Goal: Task Accomplishment & Management: Complete application form

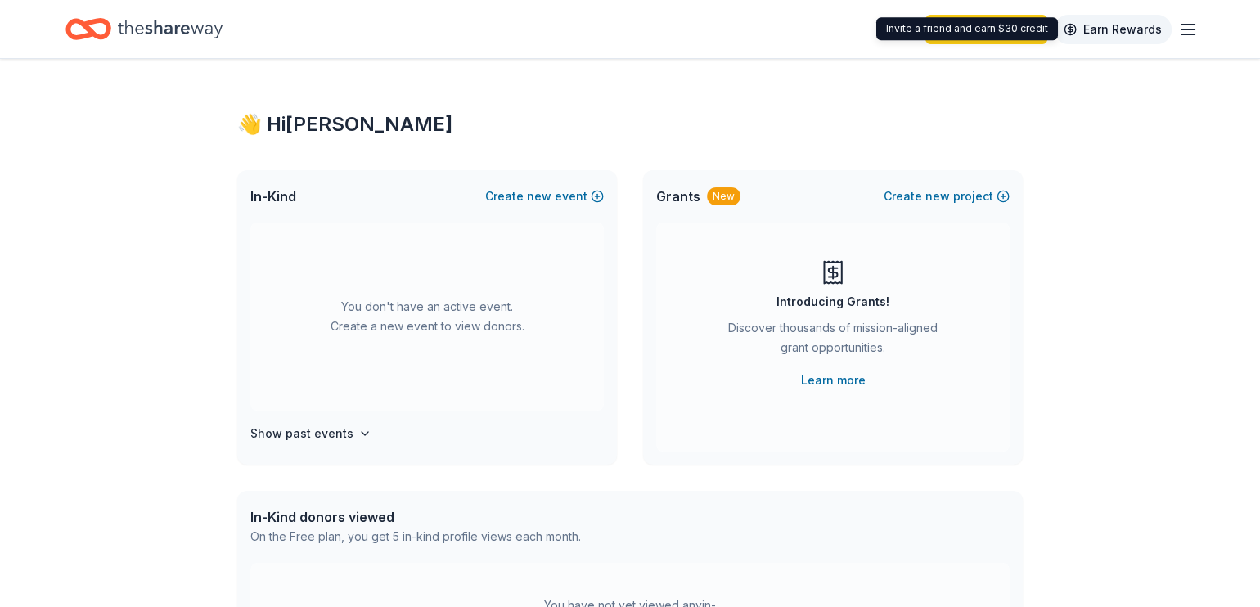
click at [1116, 21] on link "Earn Rewards" at bounding box center [1113, 29] width 118 height 29
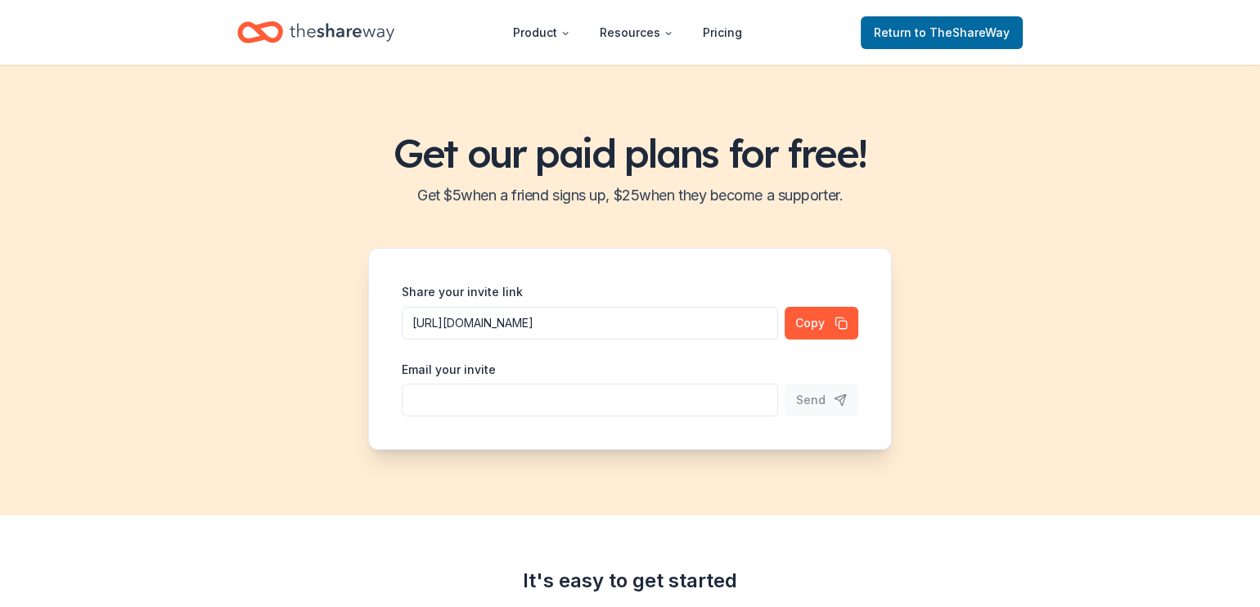
click at [358, 32] on icon "Home" at bounding box center [342, 32] width 105 height 18
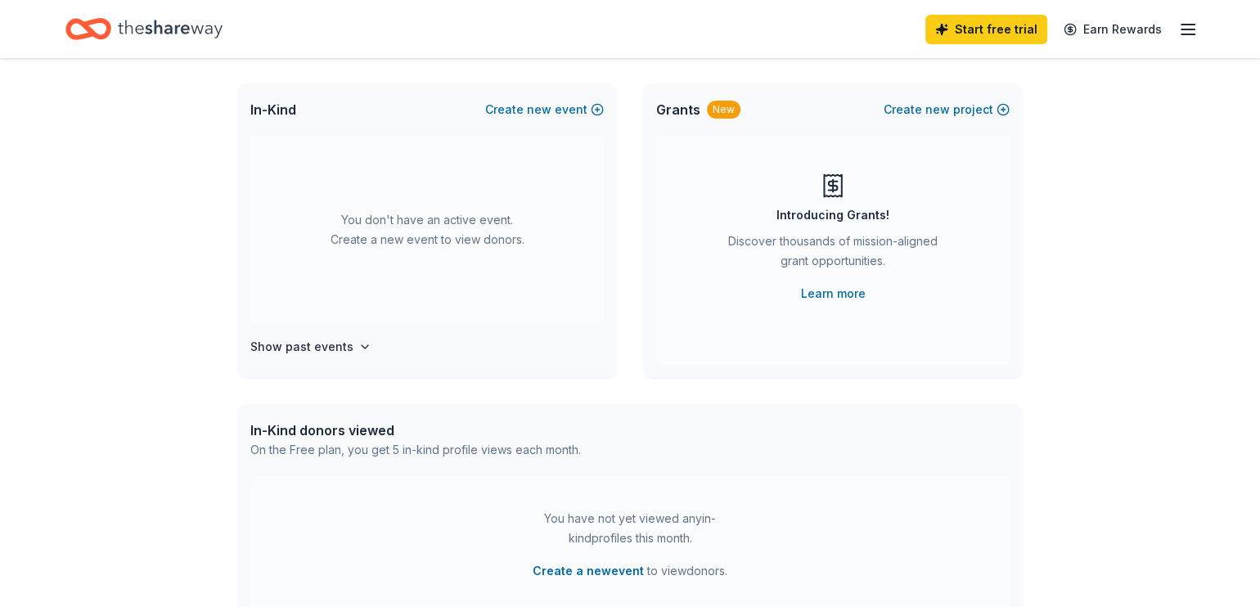
scroll to position [327, 0]
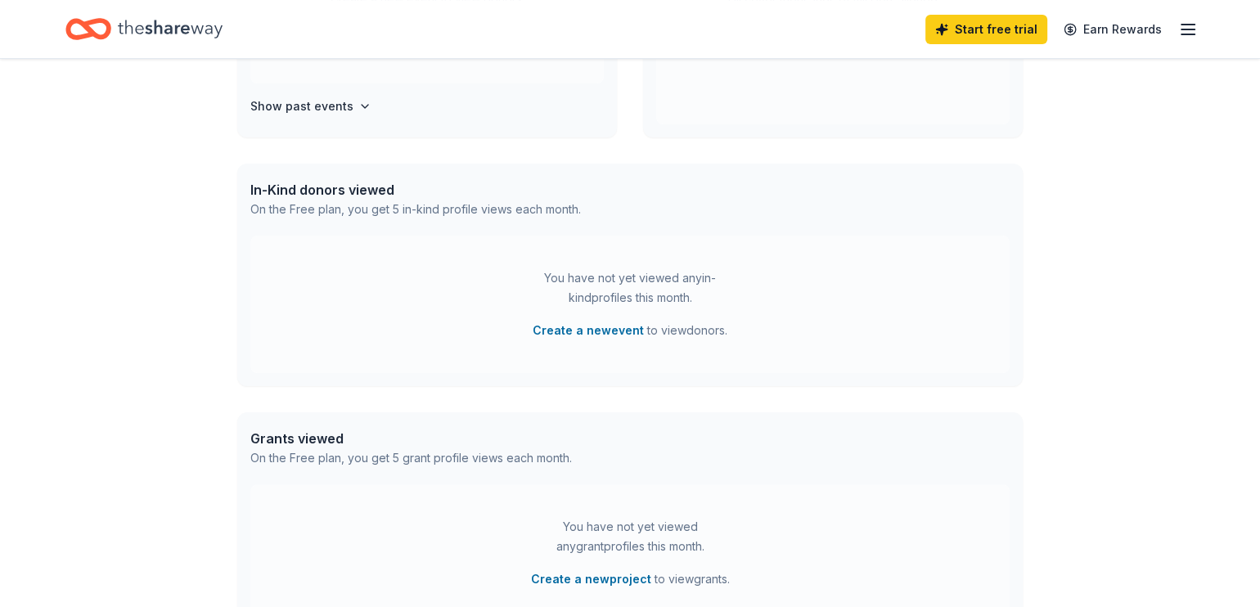
click at [336, 181] on div "In-Kind donors viewed" at bounding box center [415, 190] width 331 height 20
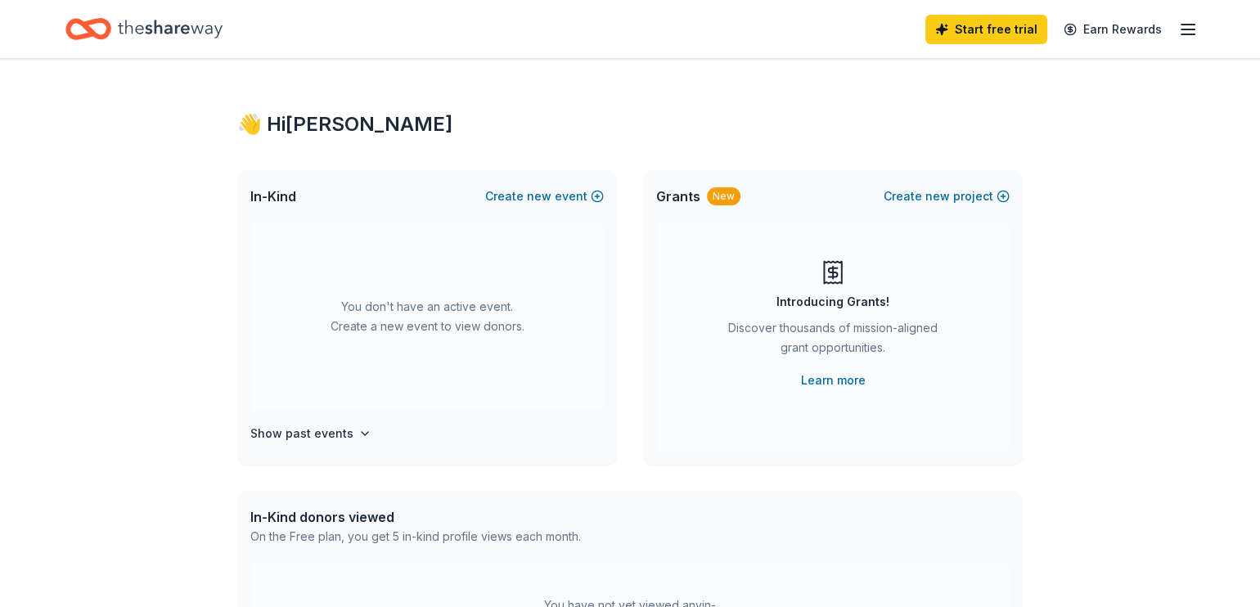
click at [1184, 37] on icon "button" at bounding box center [1189, 30] width 20 height 20
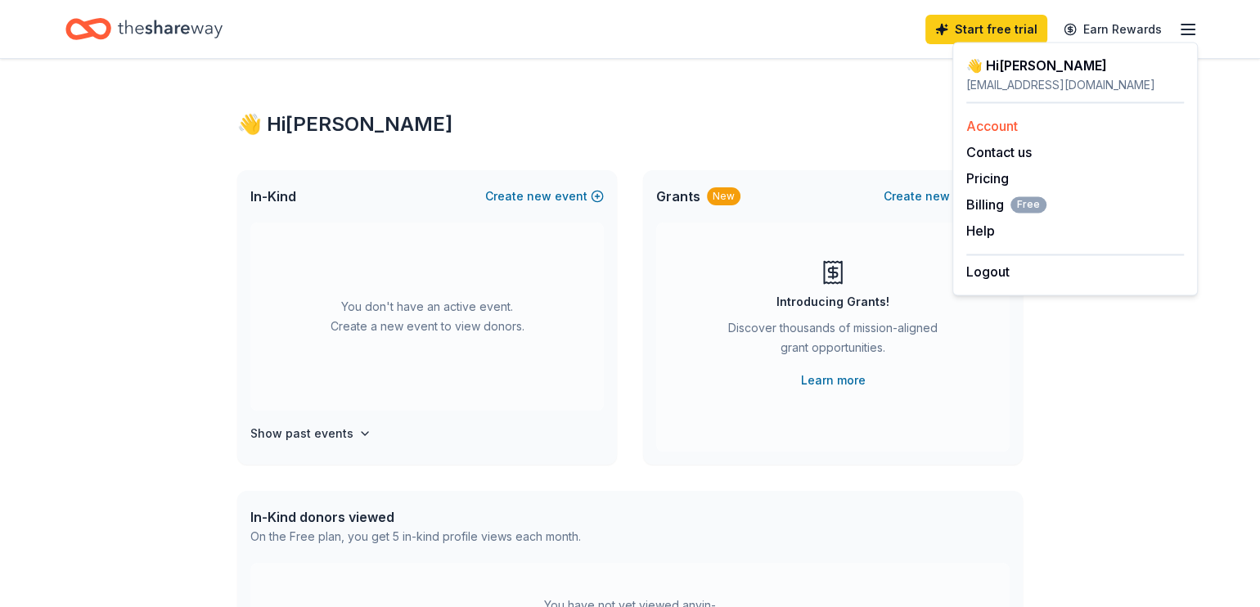
click at [982, 122] on link "Account" at bounding box center [993, 126] width 52 height 16
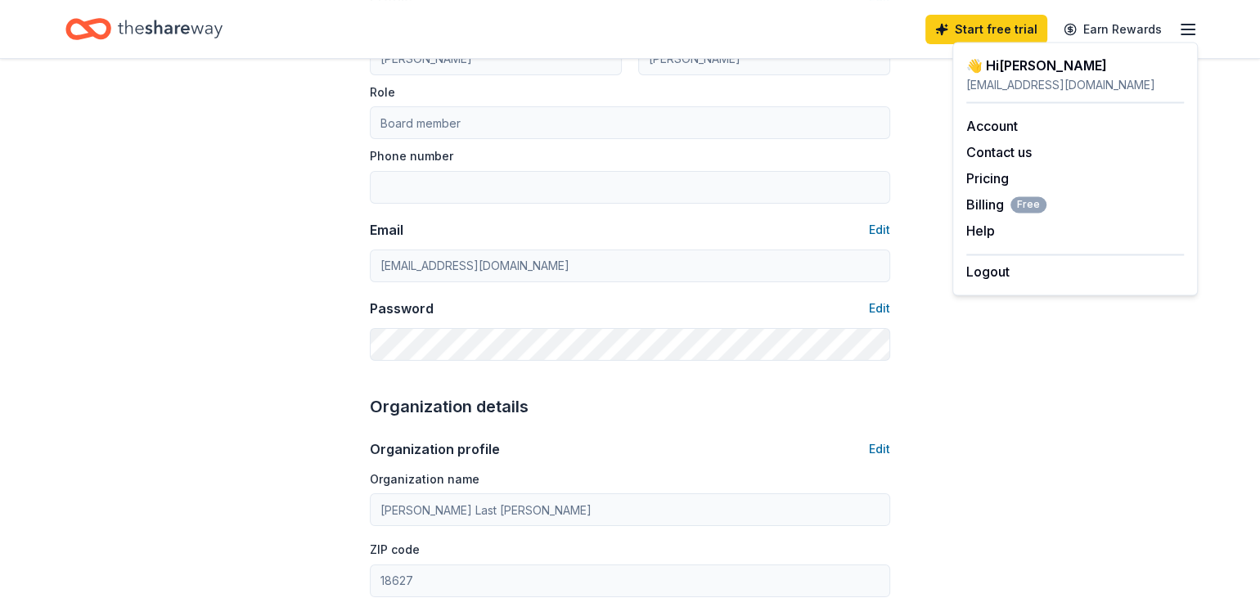
scroll to position [164, 0]
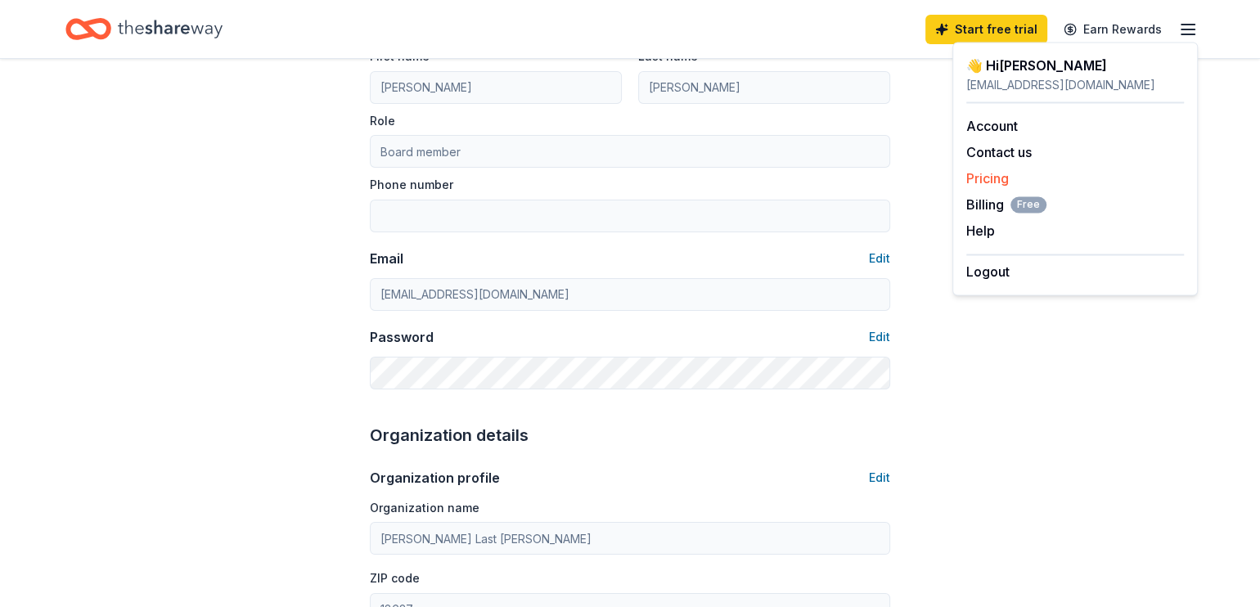
click at [990, 181] on link "Pricing" at bounding box center [988, 178] width 43 height 16
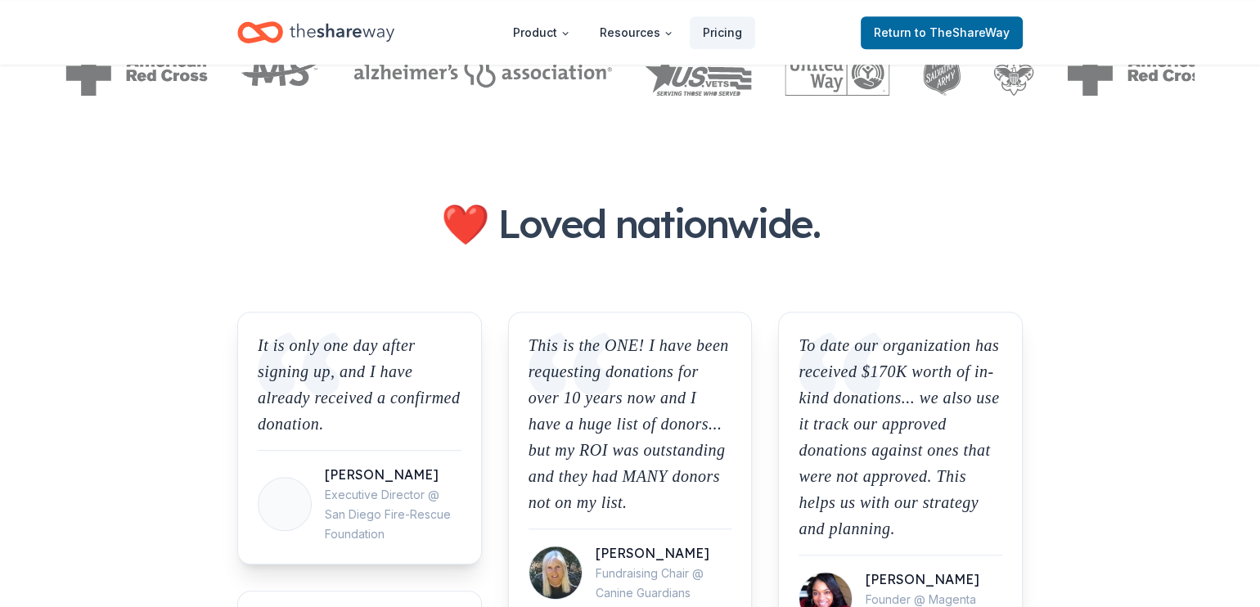
scroll to position [1391, 0]
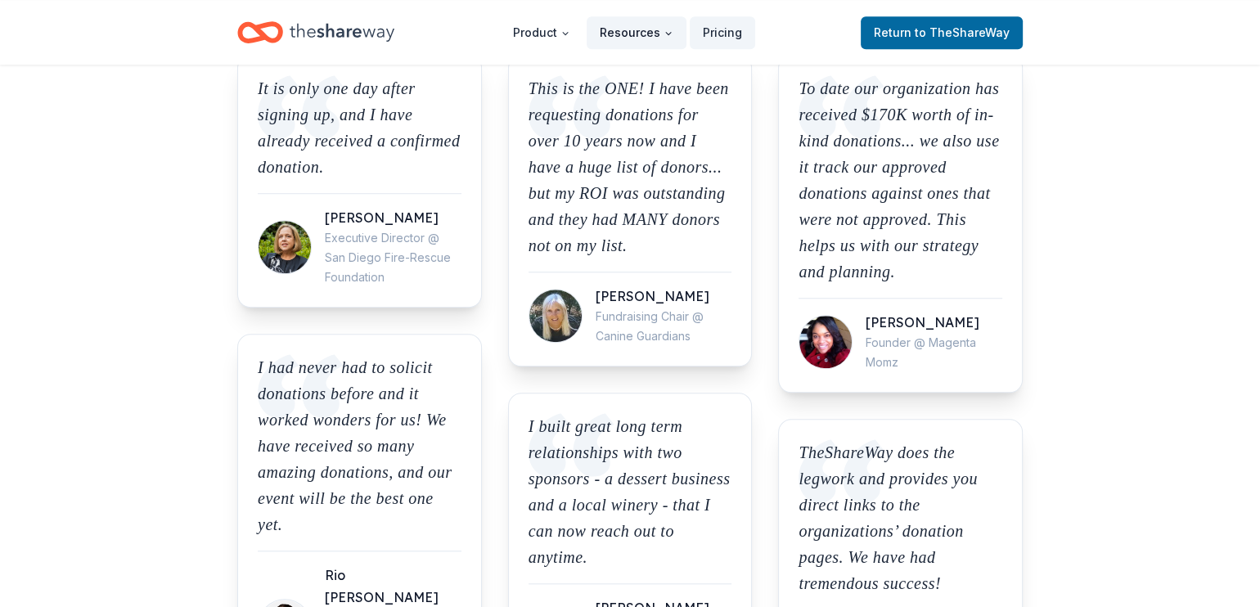
click at [625, 25] on button "Resources" at bounding box center [637, 32] width 100 height 33
click at [627, 25] on button "Resources" at bounding box center [637, 32] width 100 height 33
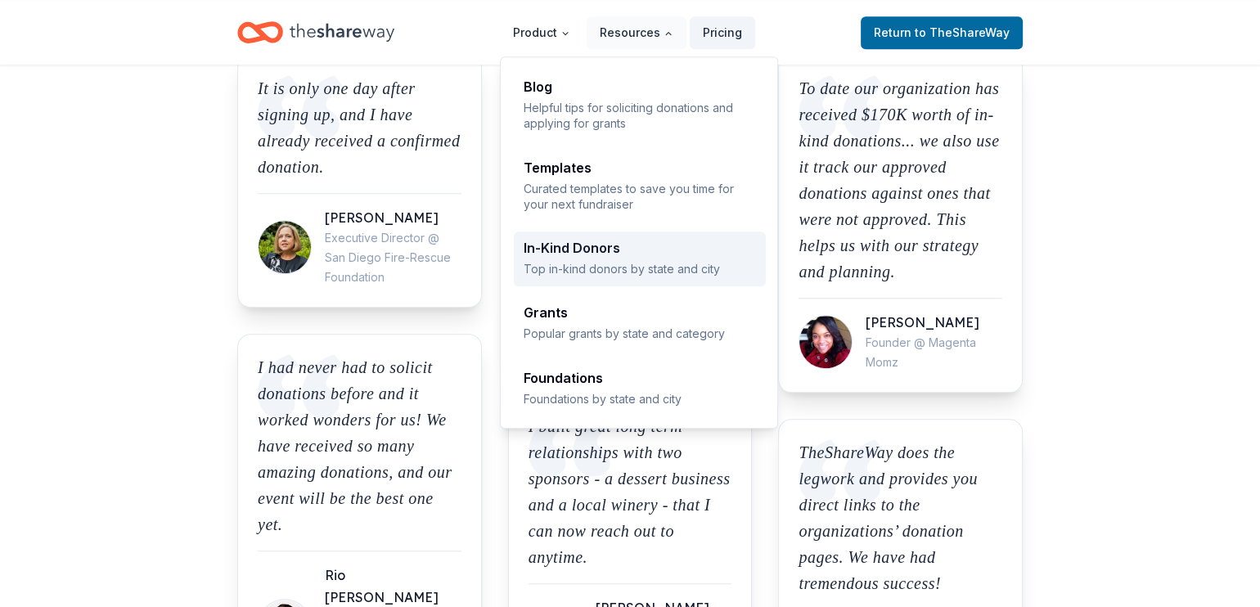
click at [594, 269] on p "Top in-kind donors by state and city" at bounding box center [640, 269] width 232 height 16
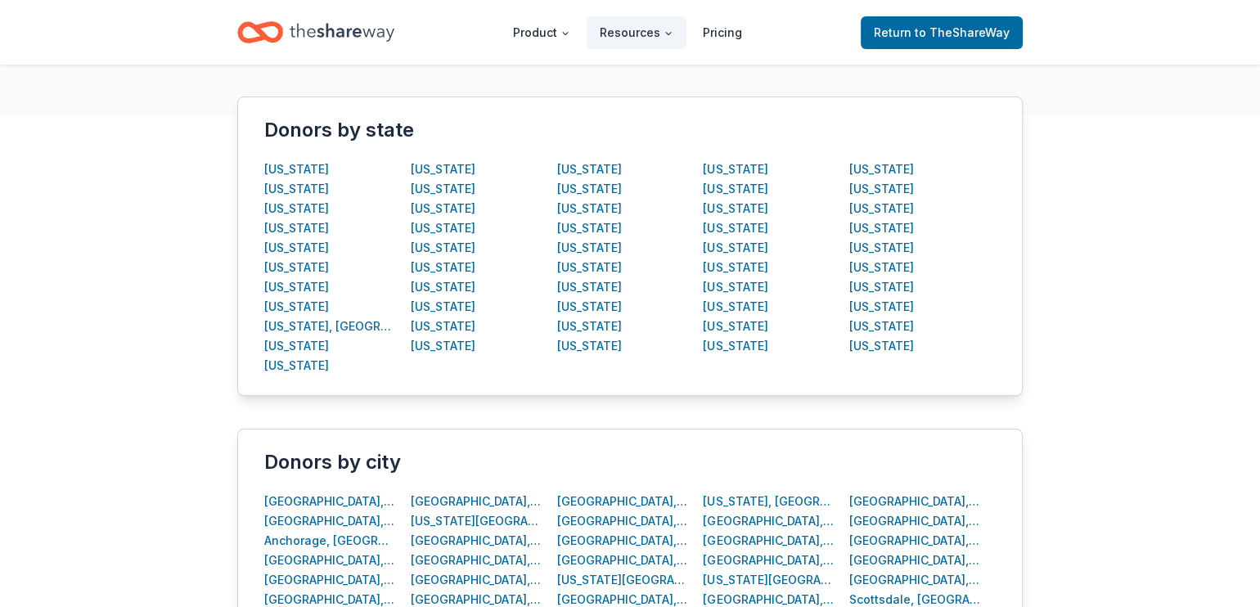
scroll to position [327, 0]
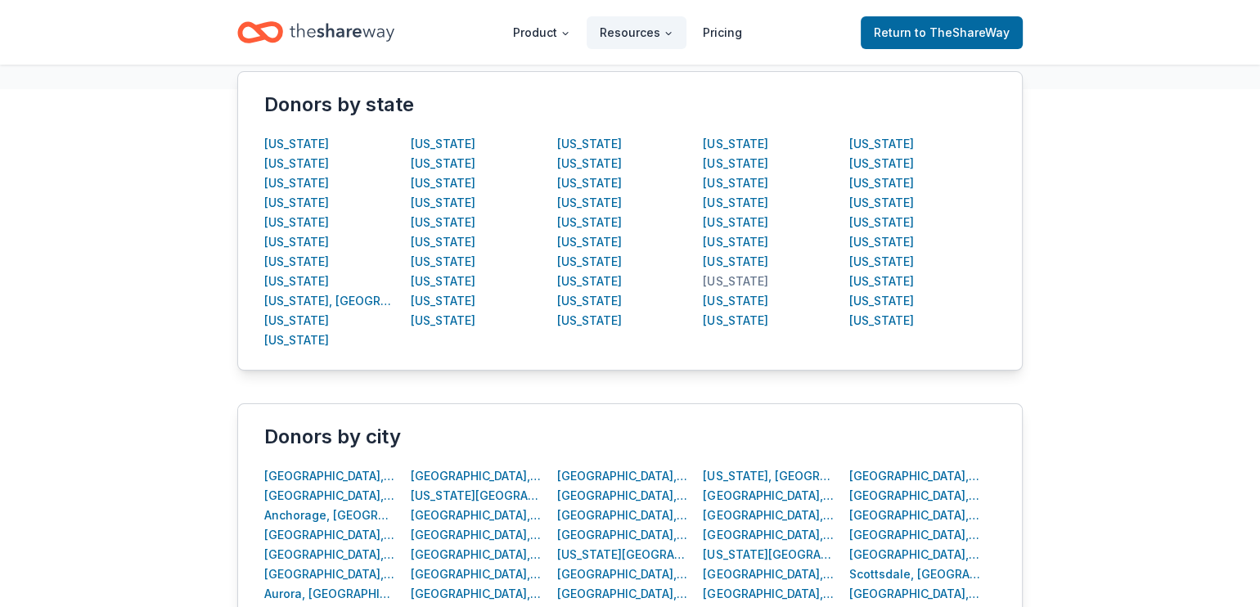
click at [743, 277] on div "Pennsylvania" at bounding box center [735, 282] width 65 height 20
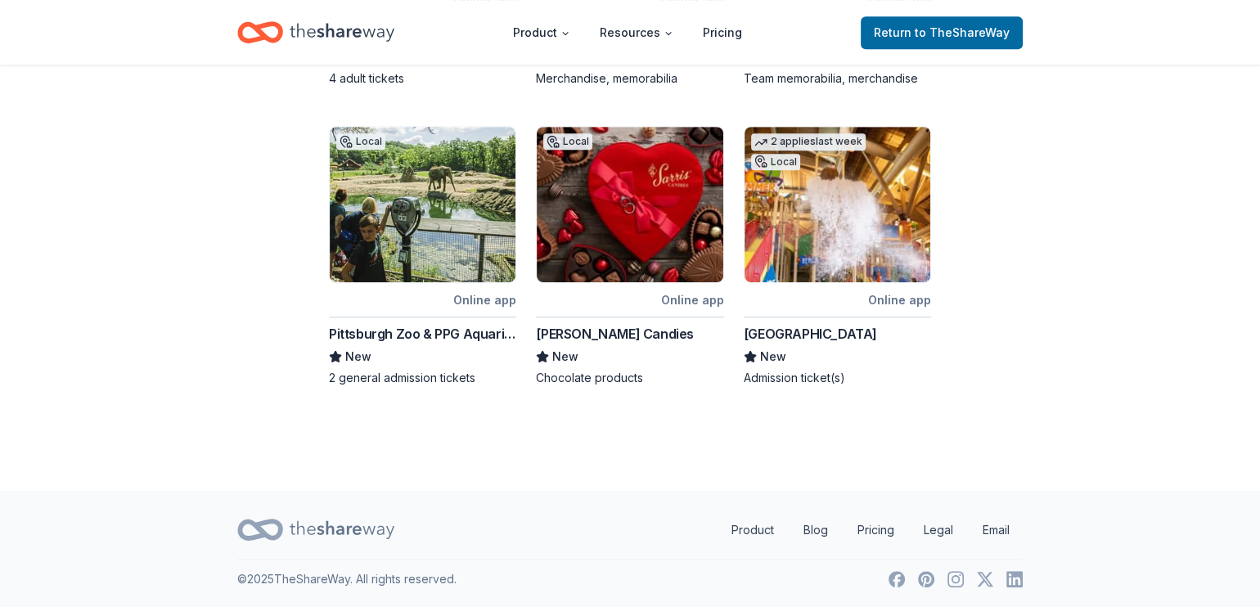
scroll to position [833, 0]
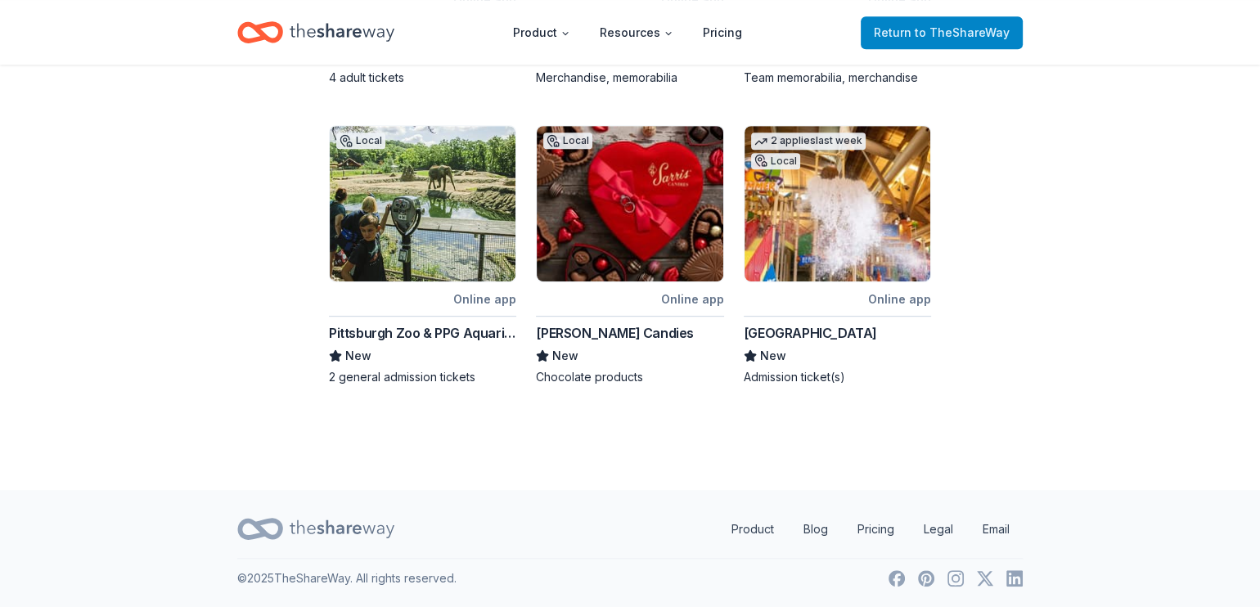
click at [903, 39] on span "Return to TheShareWay" at bounding box center [942, 33] width 136 height 20
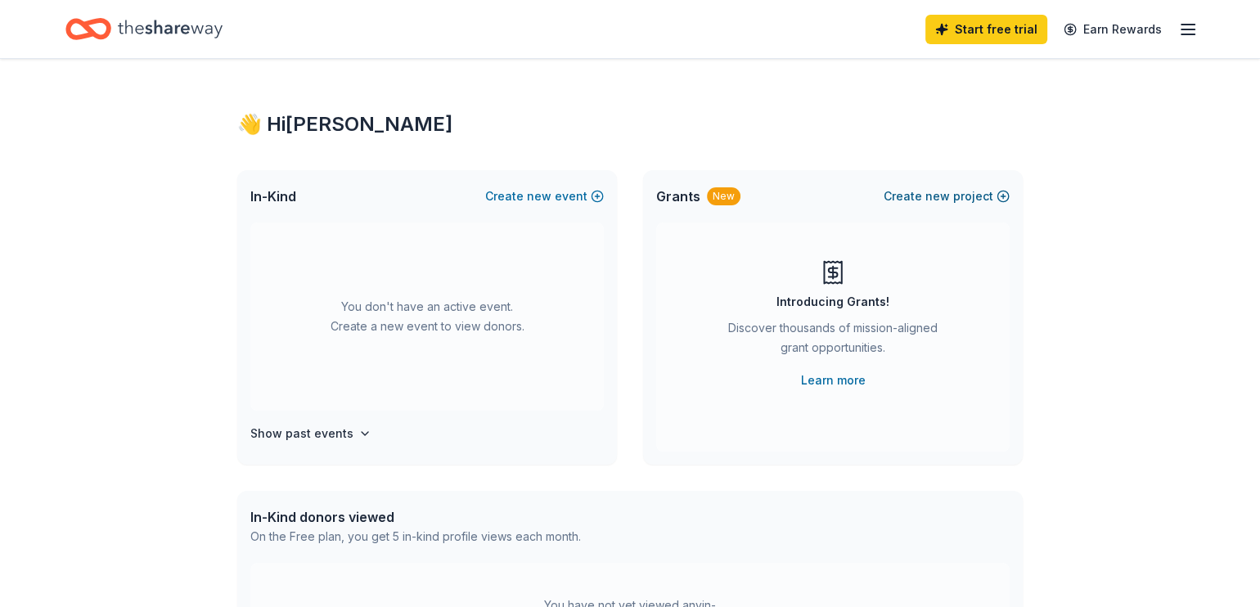
click at [1003, 197] on button "Create new project" at bounding box center [947, 197] width 126 height 20
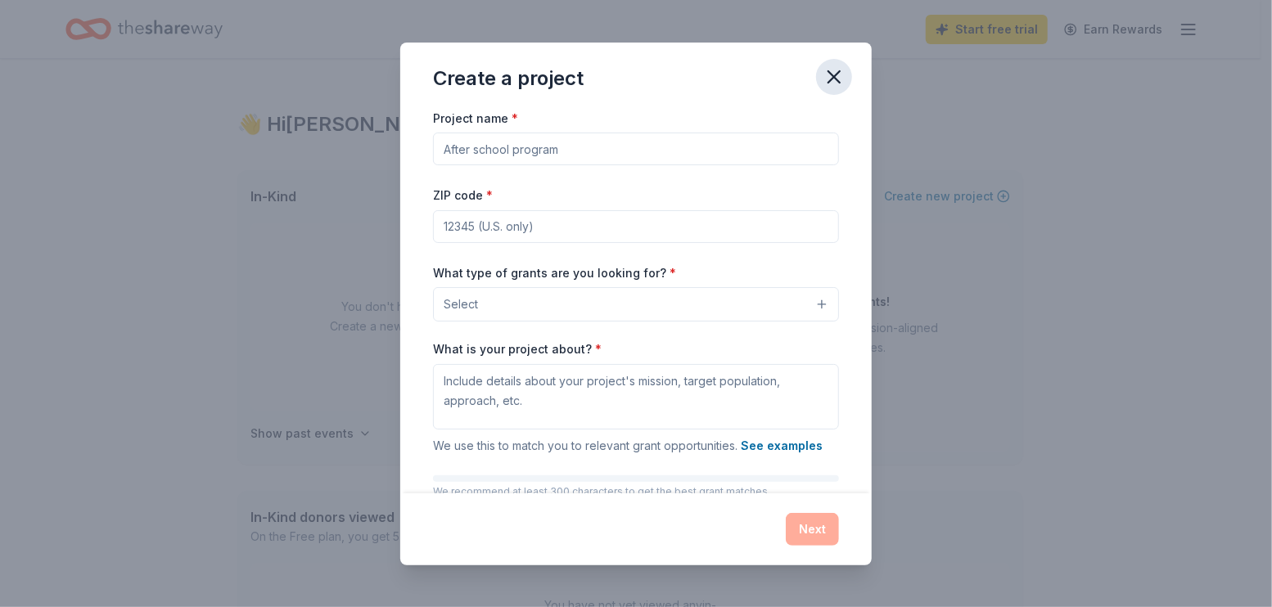
click at [831, 76] on icon "button" at bounding box center [834, 76] width 23 height 23
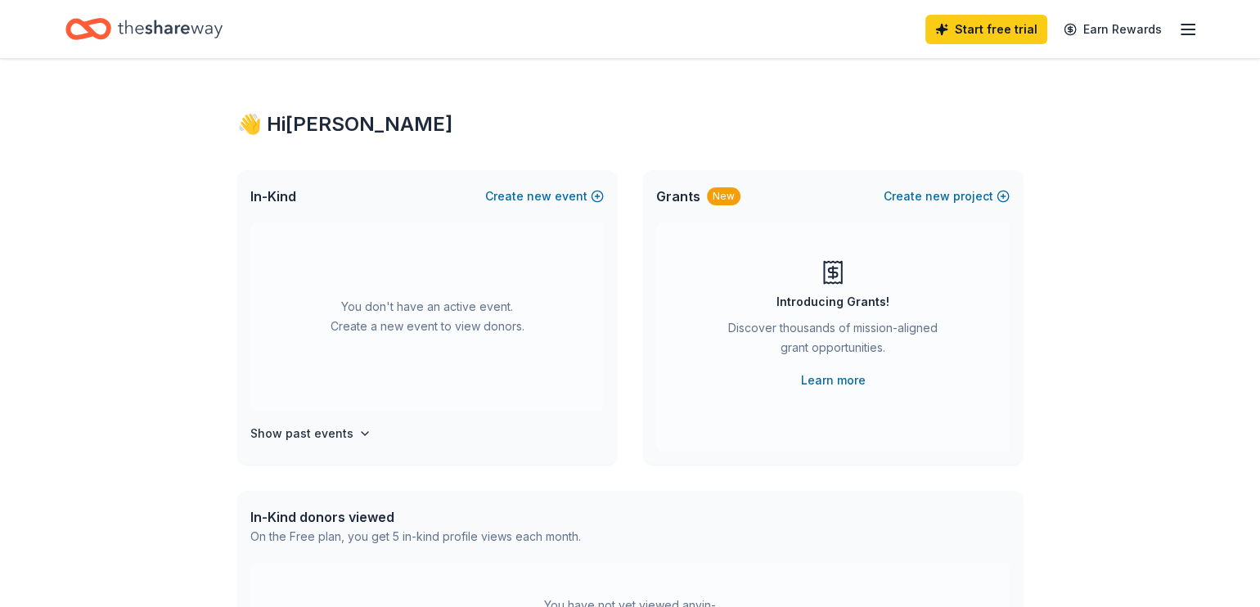
click at [825, 346] on div "Discover thousands of mission-aligned grant opportunities." at bounding box center [833, 341] width 223 height 46
click at [822, 381] on link "Learn more" at bounding box center [833, 381] width 65 height 20
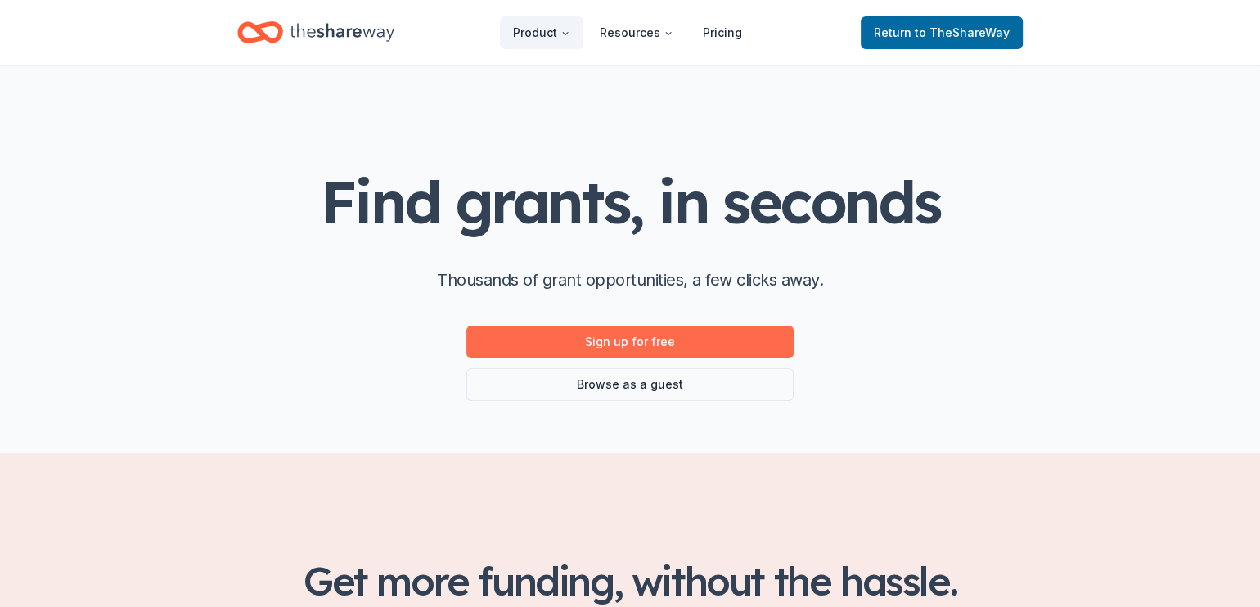
click at [718, 335] on link "Sign up for free" at bounding box center [630, 342] width 327 height 33
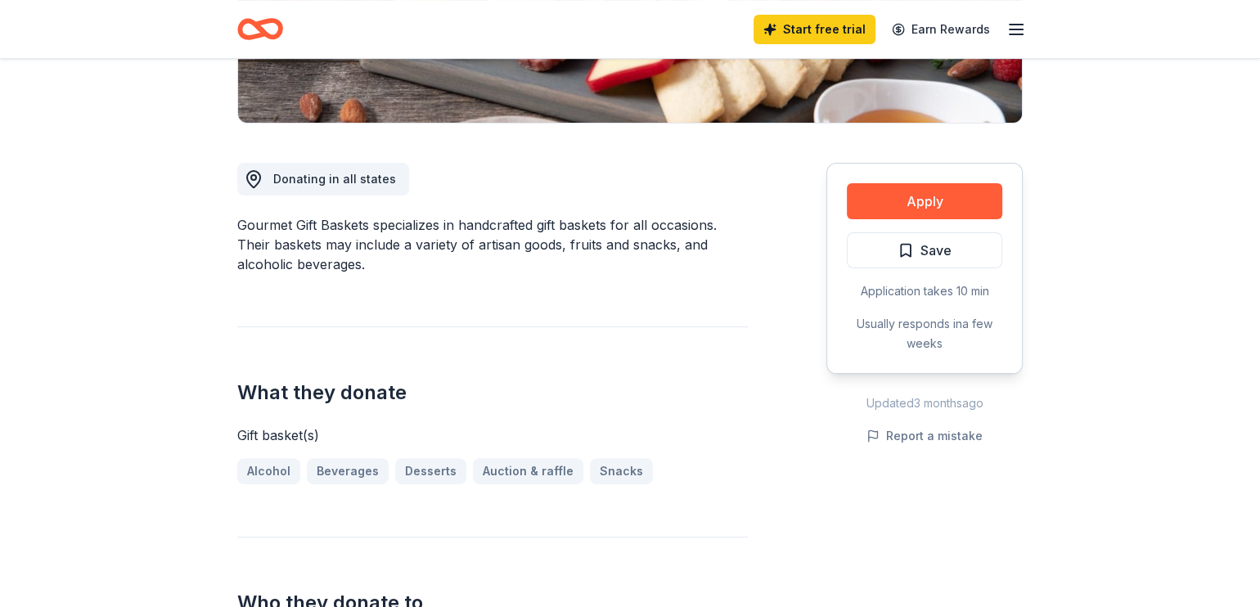
scroll to position [491, 0]
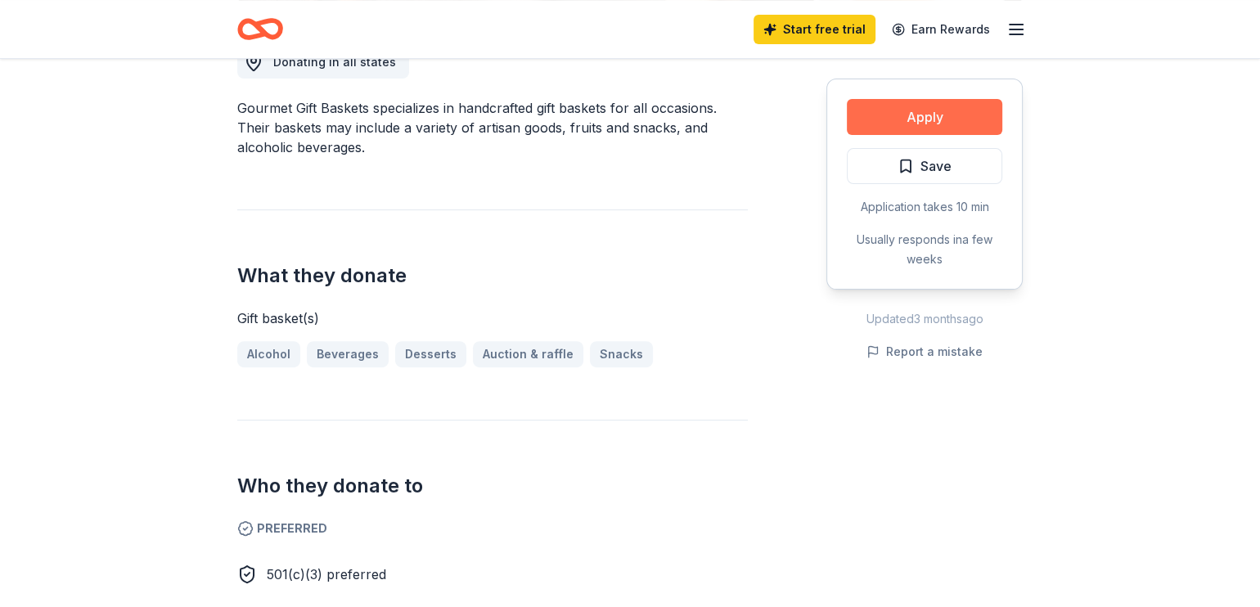
click at [921, 109] on button "Apply" at bounding box center [925, 117] width 156 height 36
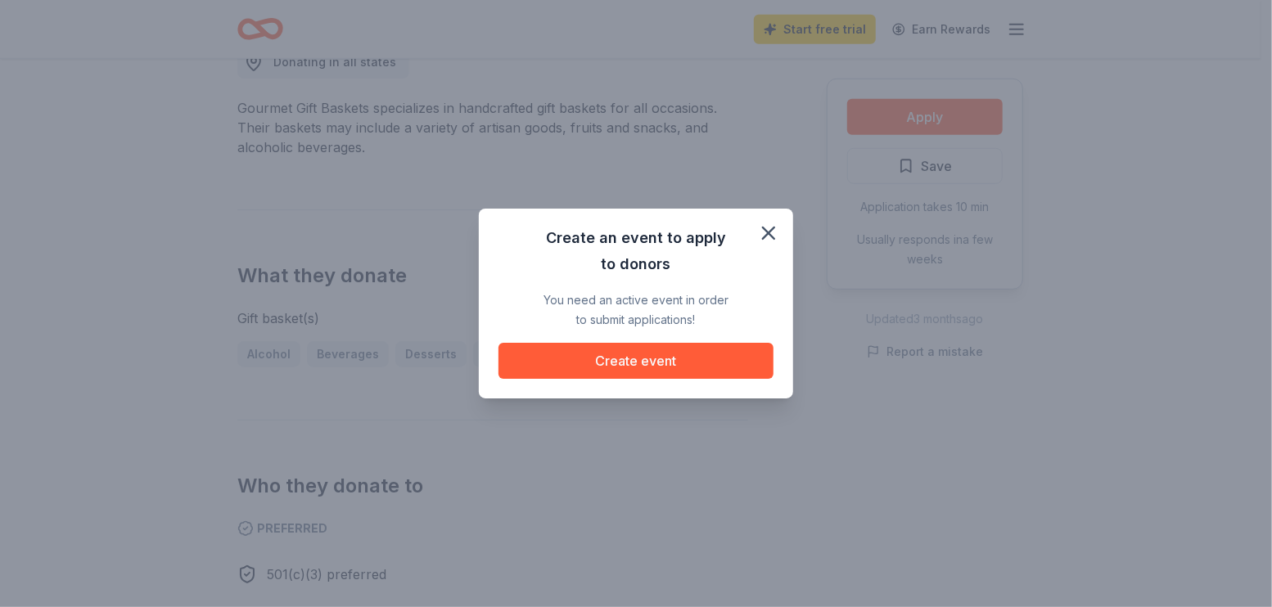
drag, startPoint x: 769, startPoint y: 228, endPoint x: 714, endPoint y: 229, distance: 55.7
click at [768, 230] on icon "button" at bounding box center [768, 233] width 23 height 23
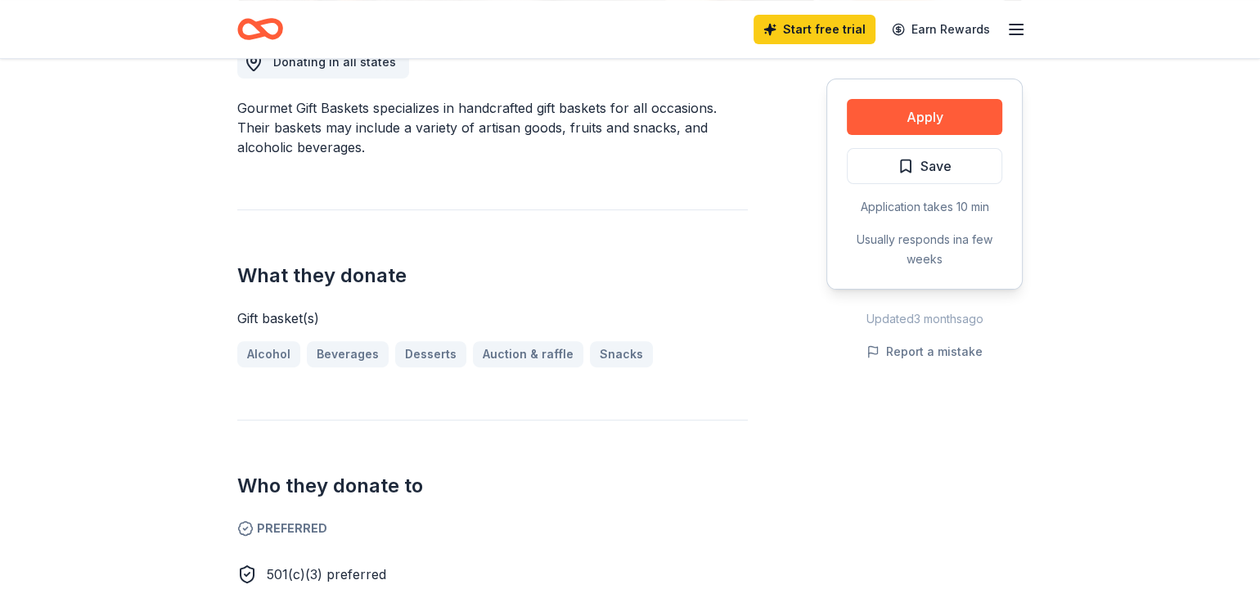
click at [1000, 29] on div "Start free trial Earn Rewards" at bounding box center [890, 29] width 273 height 38
click at [1017, 25] on icon "button" at bounding box center [1017, 30] width 20 height 20
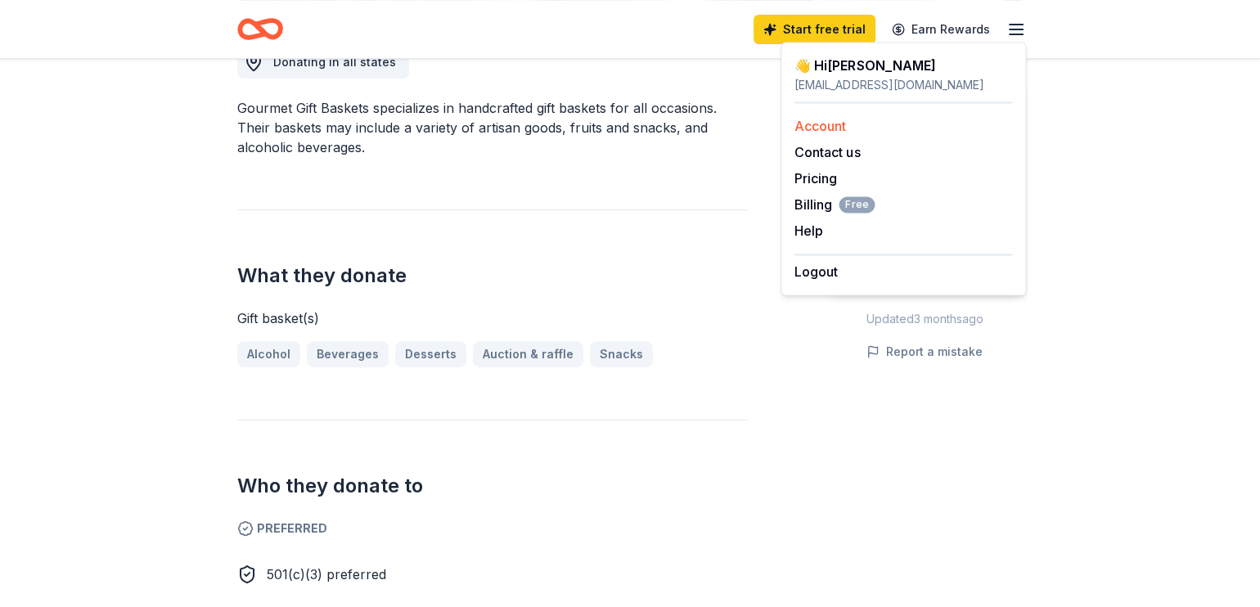
click at [842, 121] on link "Account" at bounding box center [821, 126] width 52 height 16
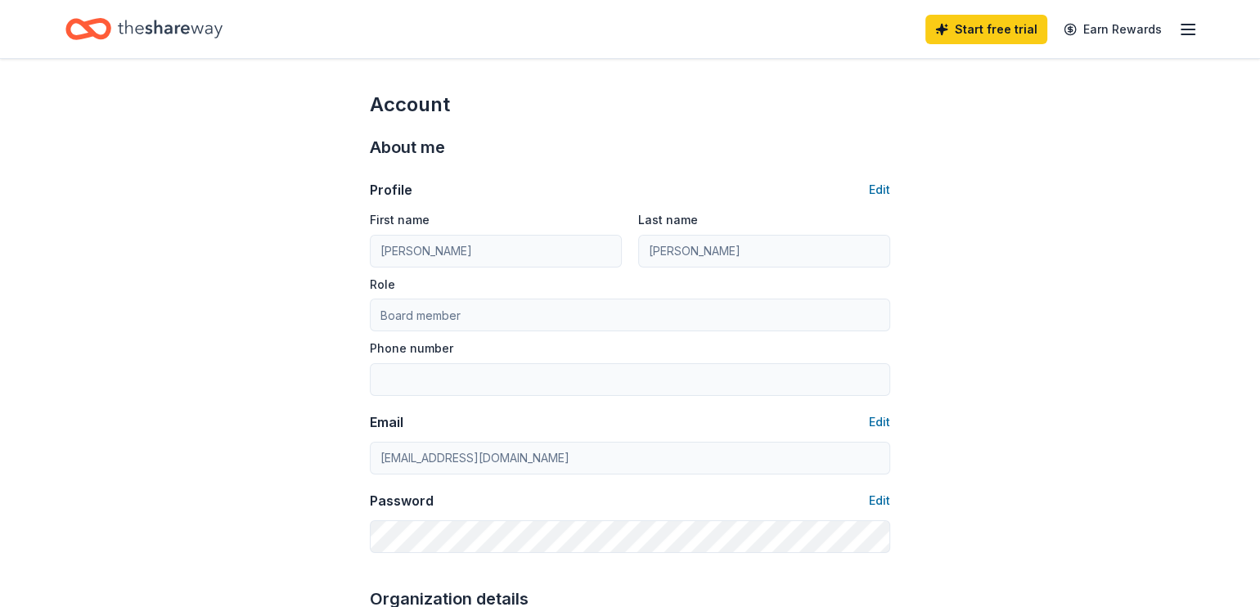
click at [1193, 28] on icon "button" at bounding box center [1189, 30] width 20 height 20
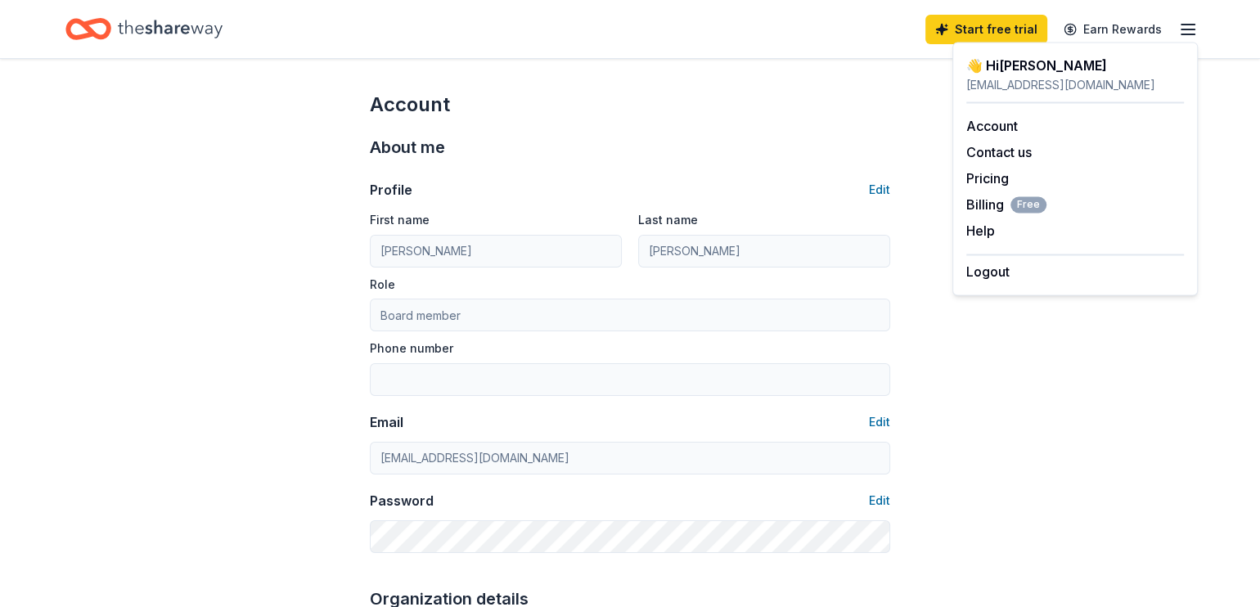
click at [1052, 61] on div "👋 Hi [PERSON_NAME]" at bounding box center [1076, 66] width 218 height 20
click at [1007, 76] on div "[EMAIL_ADDRESS][DOMAIN_NAME]" at bounding box center [1076, 85] width 218 height 20
click at [134, 29] on icon "Home" at bounding box center [170, 29] width 105 height 34
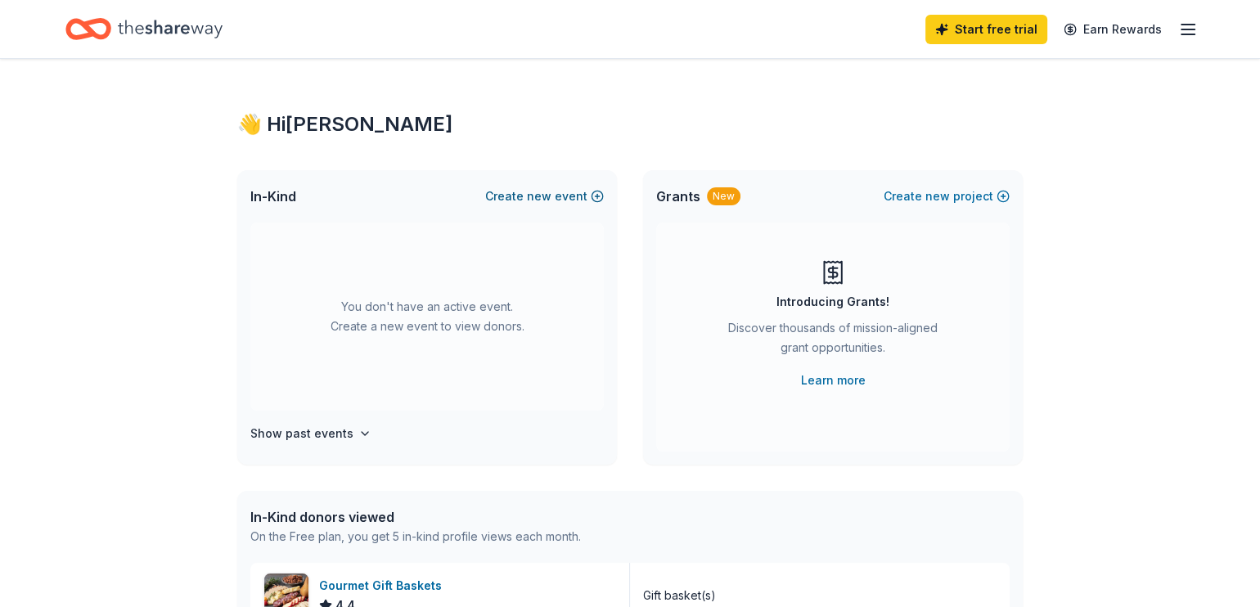
click at [538, 196] on span "new" at bounding box center [539, 197] width 25 height 20
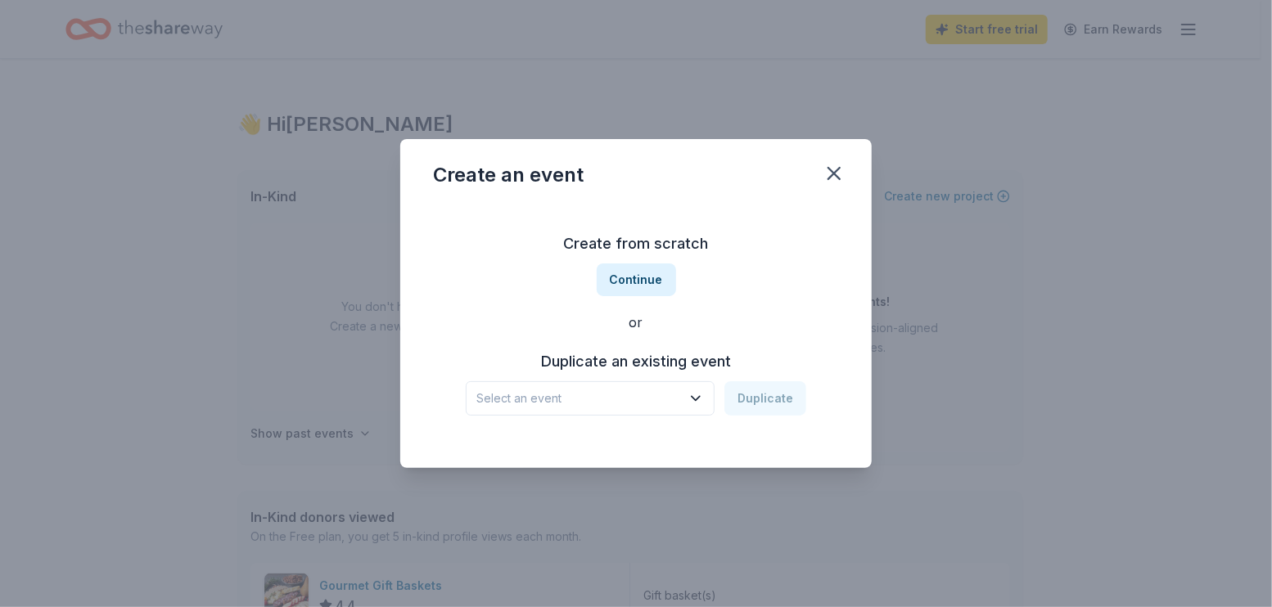
click at [576, 384] on button "Select an event" at bounding box center [590, 398] width 249 height 34
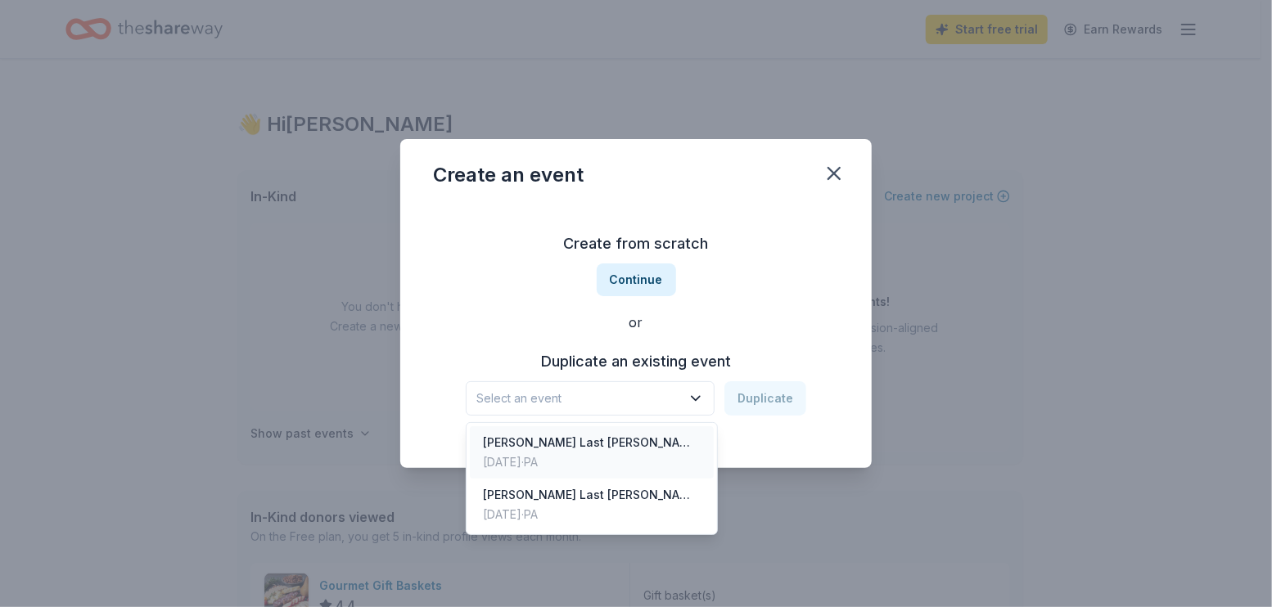
click at [570, 458] on div "Jun 06, 2025 · PA" at bounding box center [592, 463] width 218 height 20
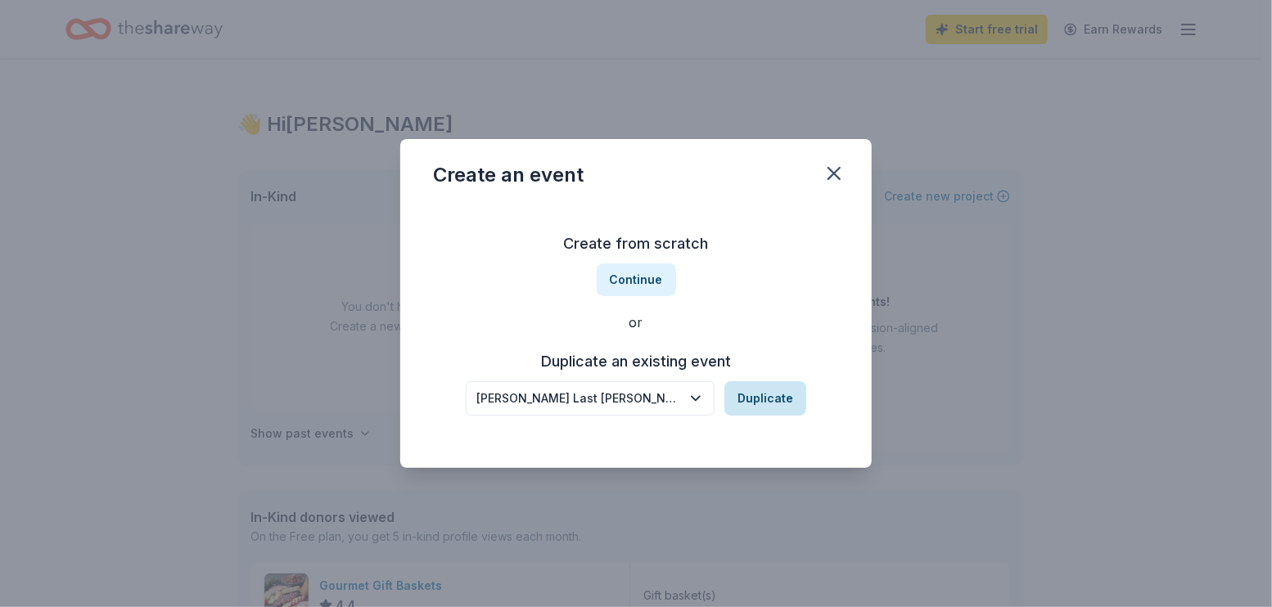
click at [759, 399] on button "Duplicate" at bounding box center [765, 398] width 82 height 34
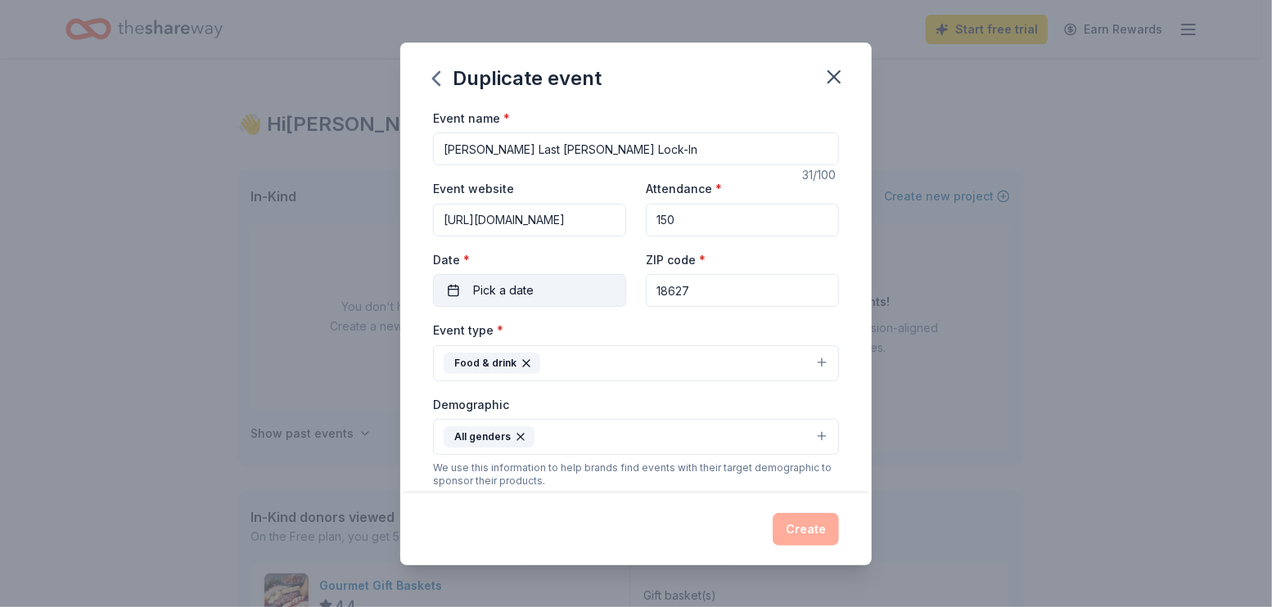
click at [530, 294] on span "Pick a date" at bounding box center [503, 291] width 61 height 20
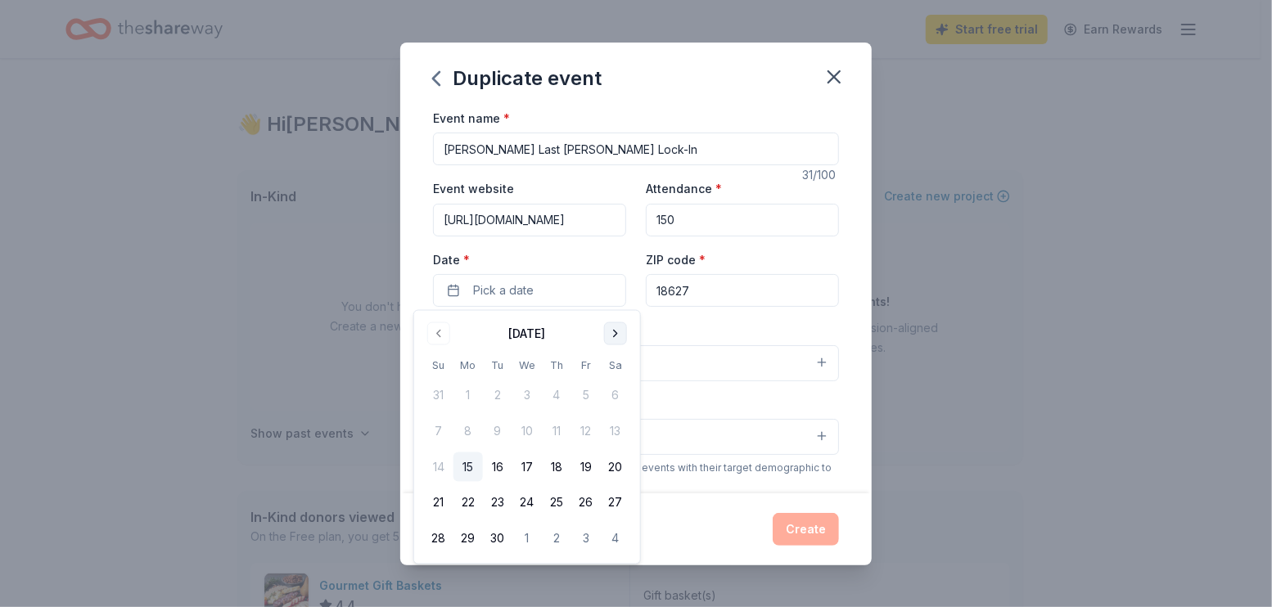
click at [610, 334] on button "Go to next month" at bounding box center [615, 333] width 23 height 23
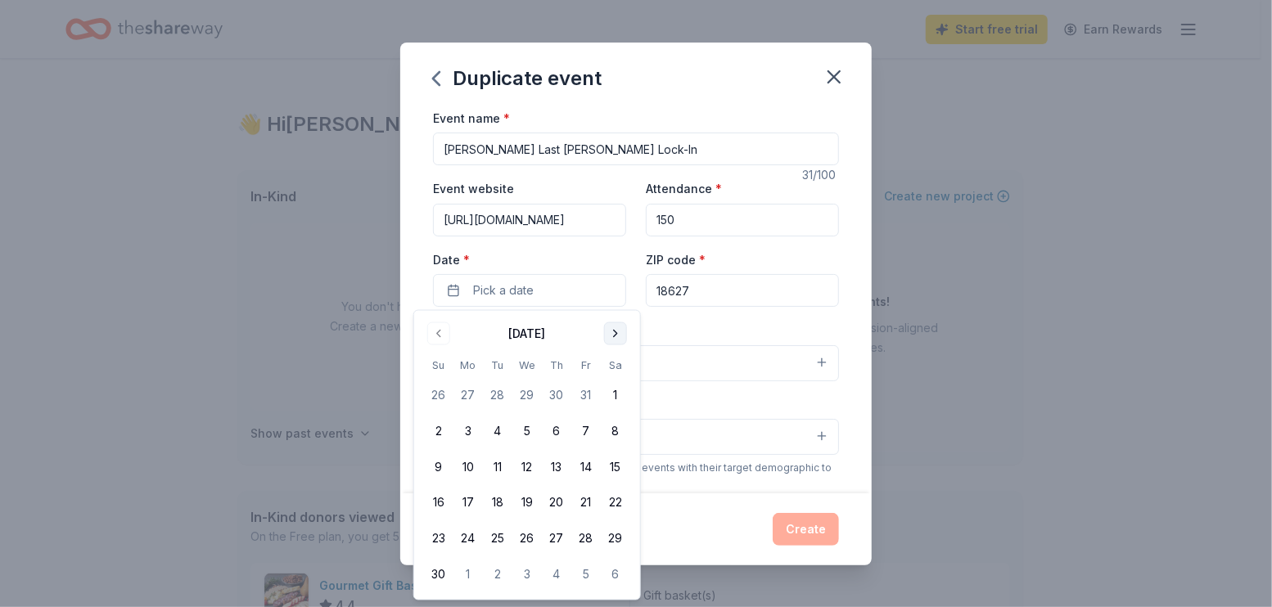
click at [610, 334] on button "Go to next month" at bounding box center [615, 333] width 23 height 23
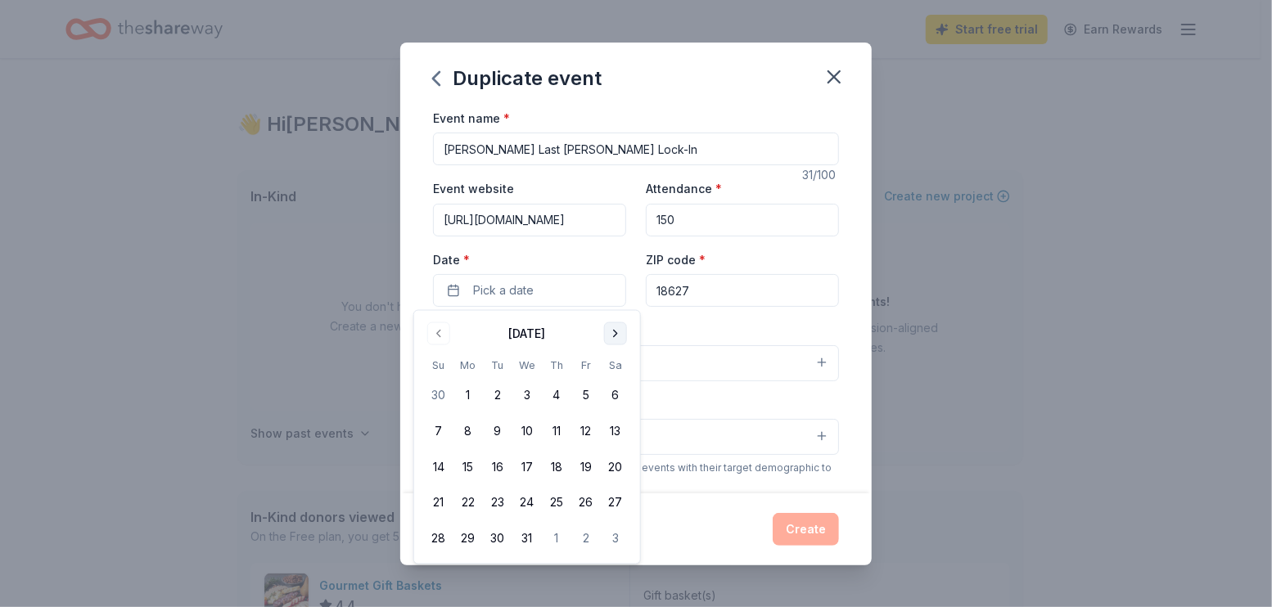
click at [610, 334] on button "Go to next month" at bounding box center [615, 333] width 23 height 23
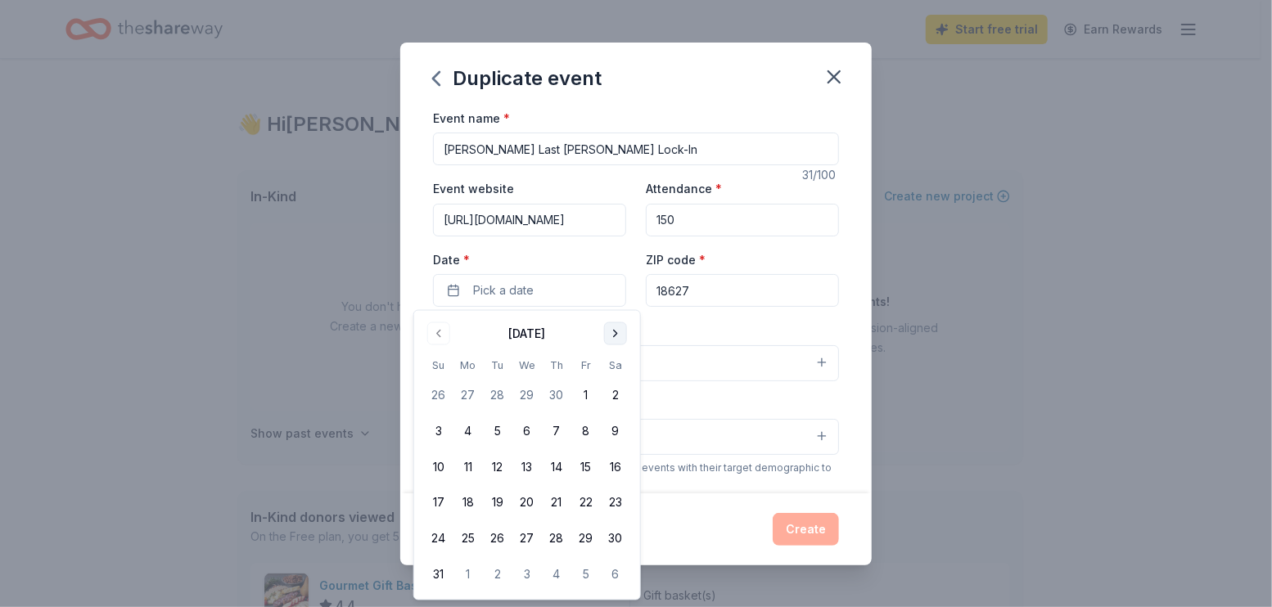
click at [610, 333] on button "Go to next month" at bounding box center [615, 333] width 23 height 23
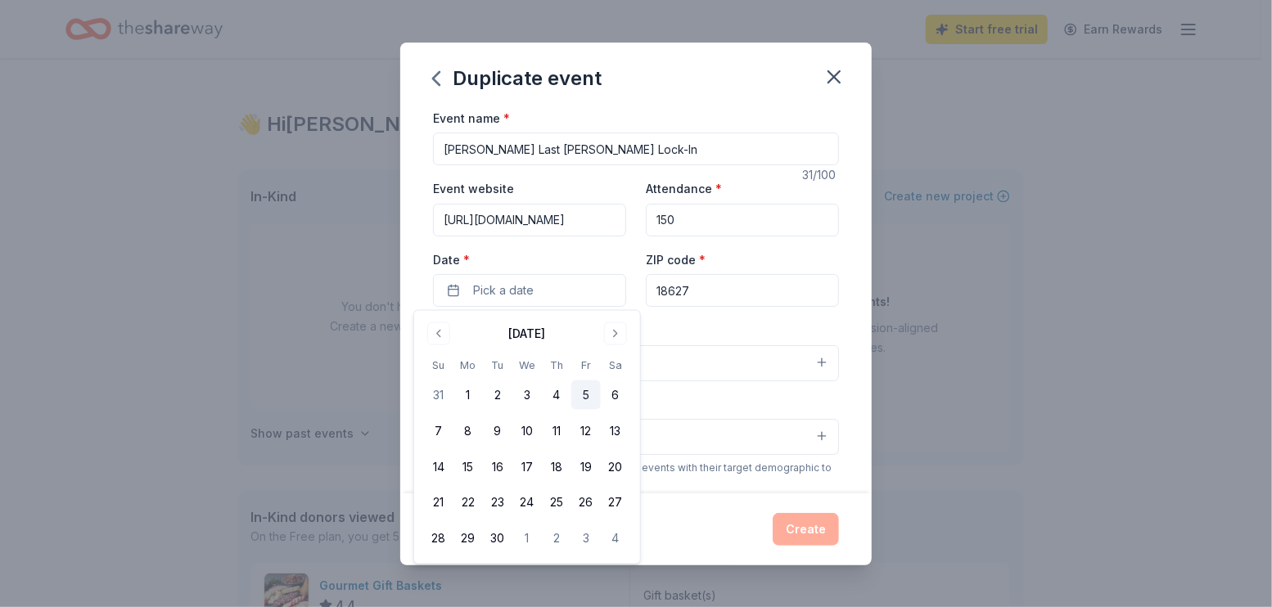
click at [585, 393] on button "5" at bounding box center [585, 395] width 29 height 29
click at [697, 529] on div "Create" at bounding box center [636, 529] width 406 height 33
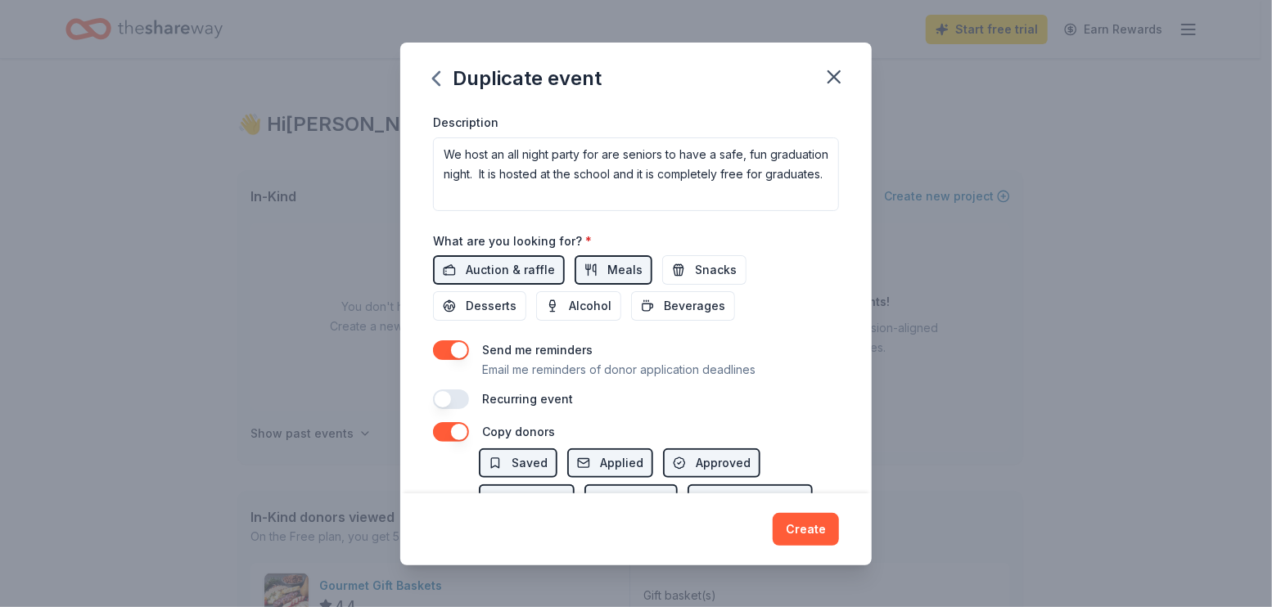
scroll to position [491, 0]
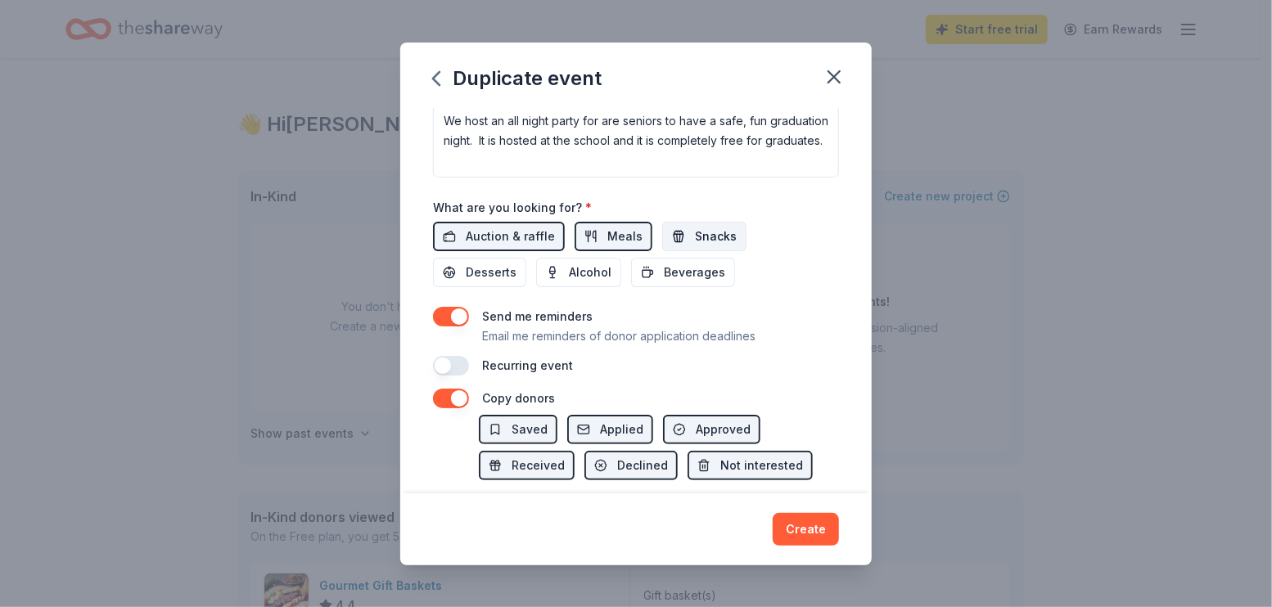
click at [695, 232] on span "Snacks" at bounding box center [716, 237] width 42 height 20
click at [685, 277] on span "Beverages" at bounding box center [694, 273] width 61 height 20
click at [480, 263] on span "Desserts" at bounding box center [491, 273] width 51 height 20
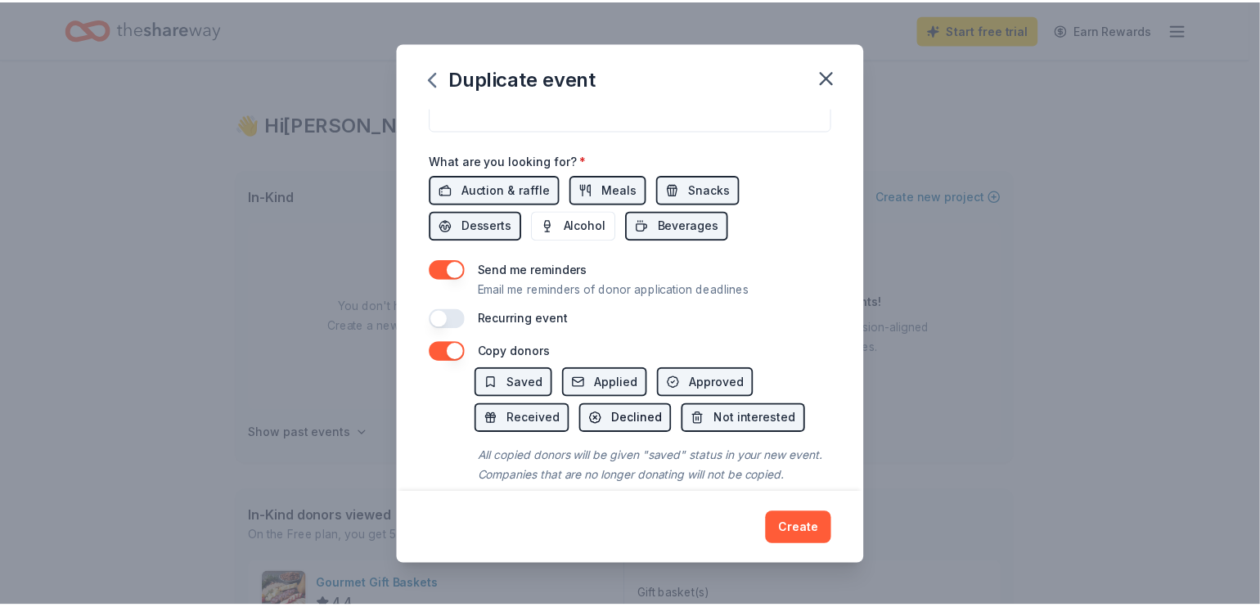
scroll to position [579, 0]
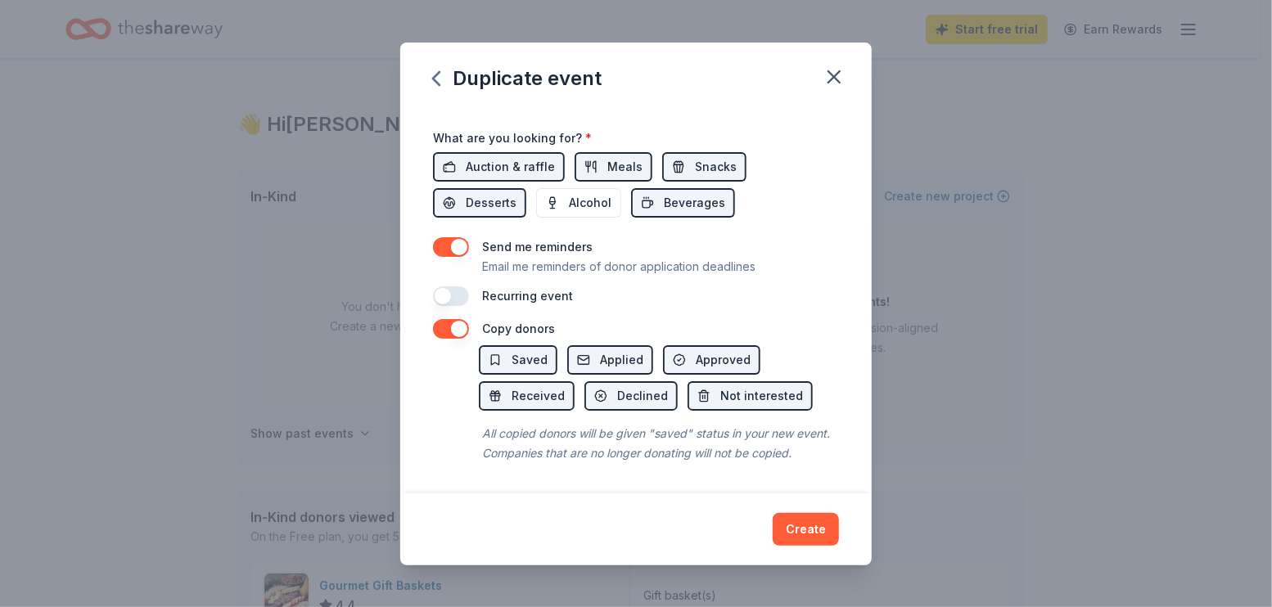
click at [459, 286] on button "button" at bounding box center [451, 296] width 36 height 20
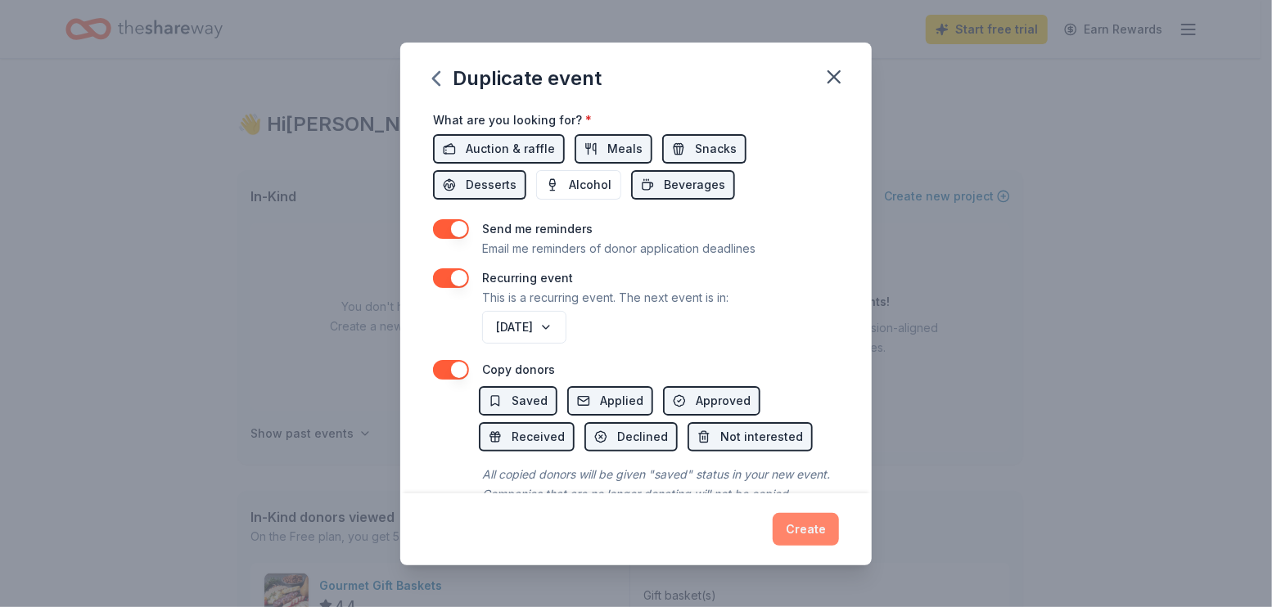
click at [803, 527] on button "Create" at bounding box center [806, 529] width 66 height 33
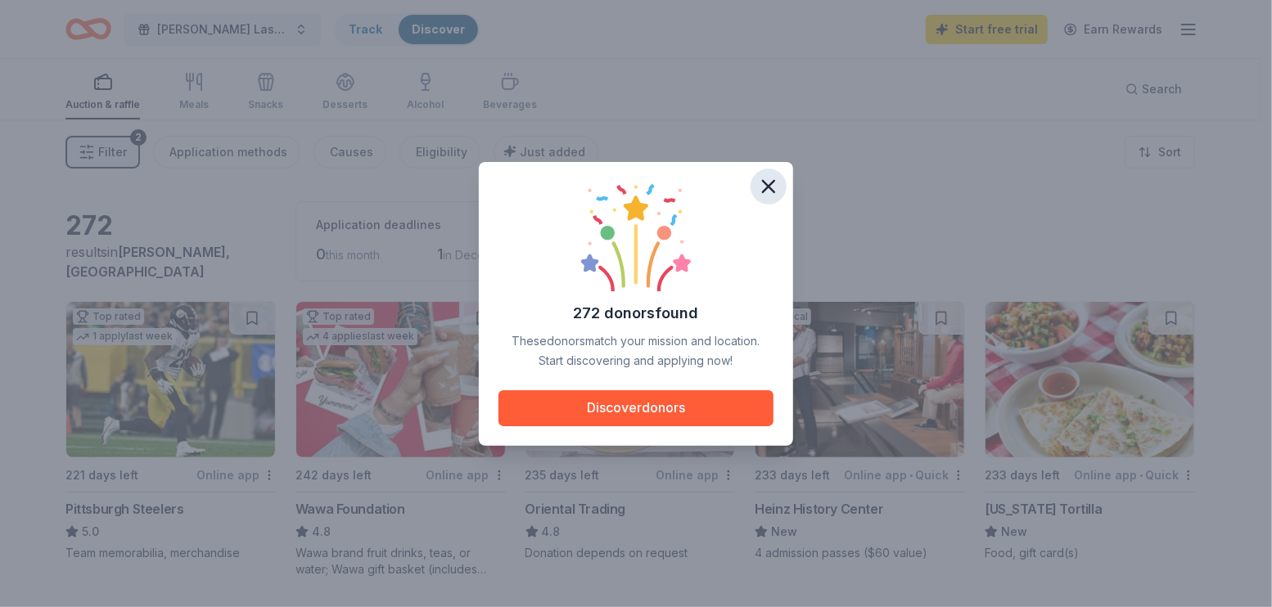
click at [769, 184] on icon "button" at bounding box center [768, 186] width 11 height 11
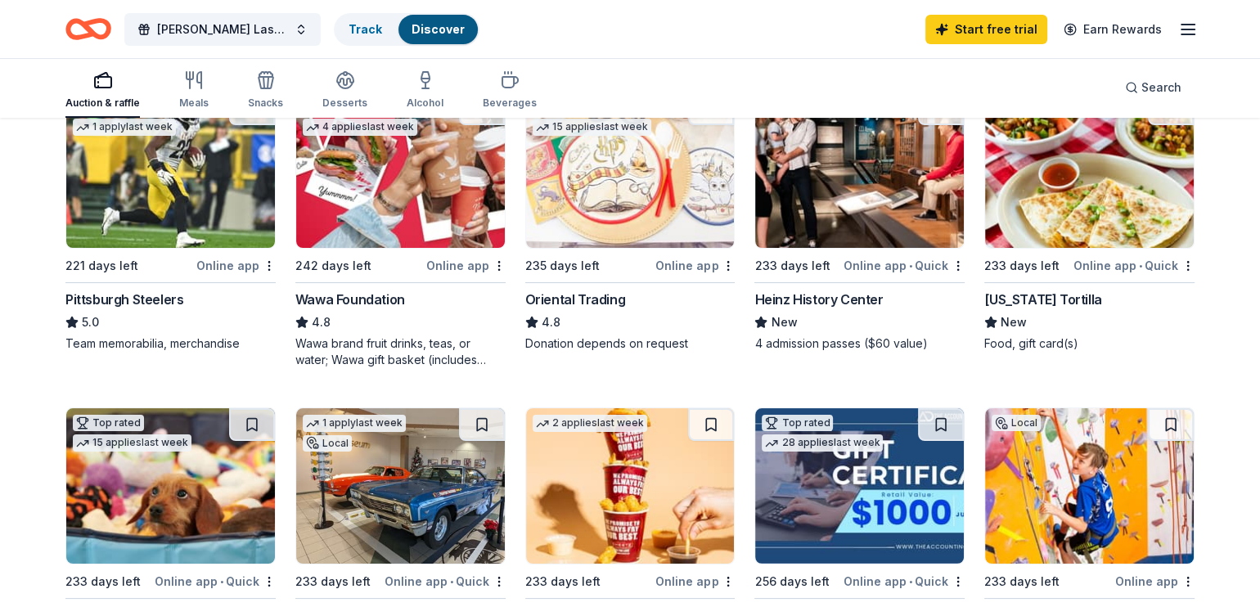
scroll to position [82, 0]
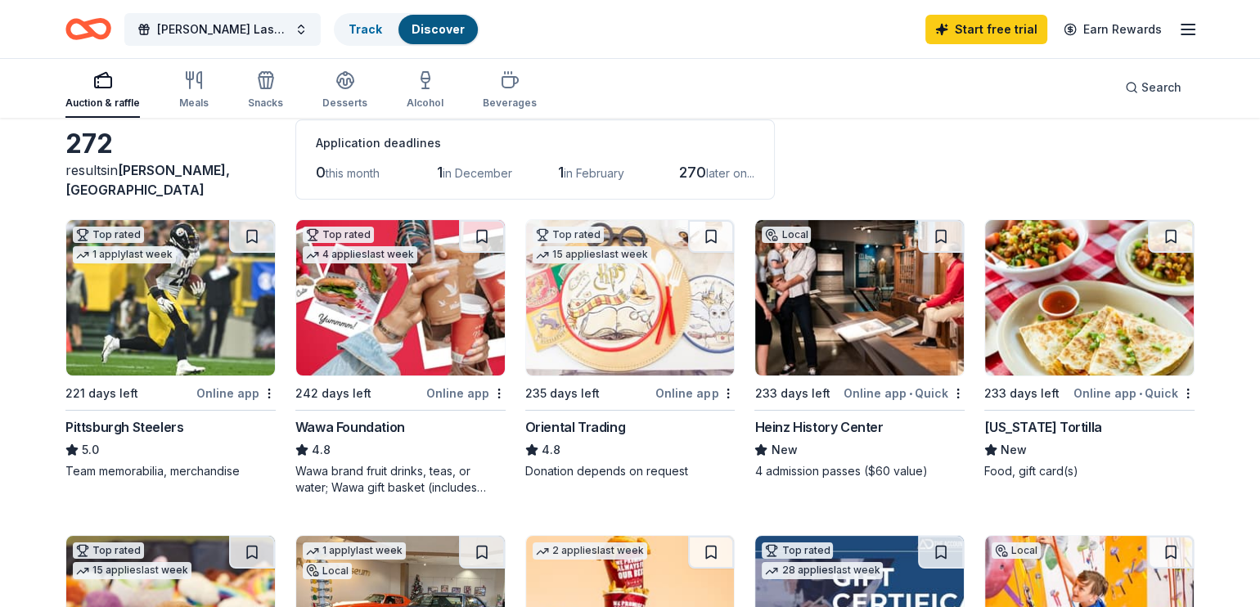
click at [453, 393] on div "Online app" at bounding box center [465, 393] width 79 height 20
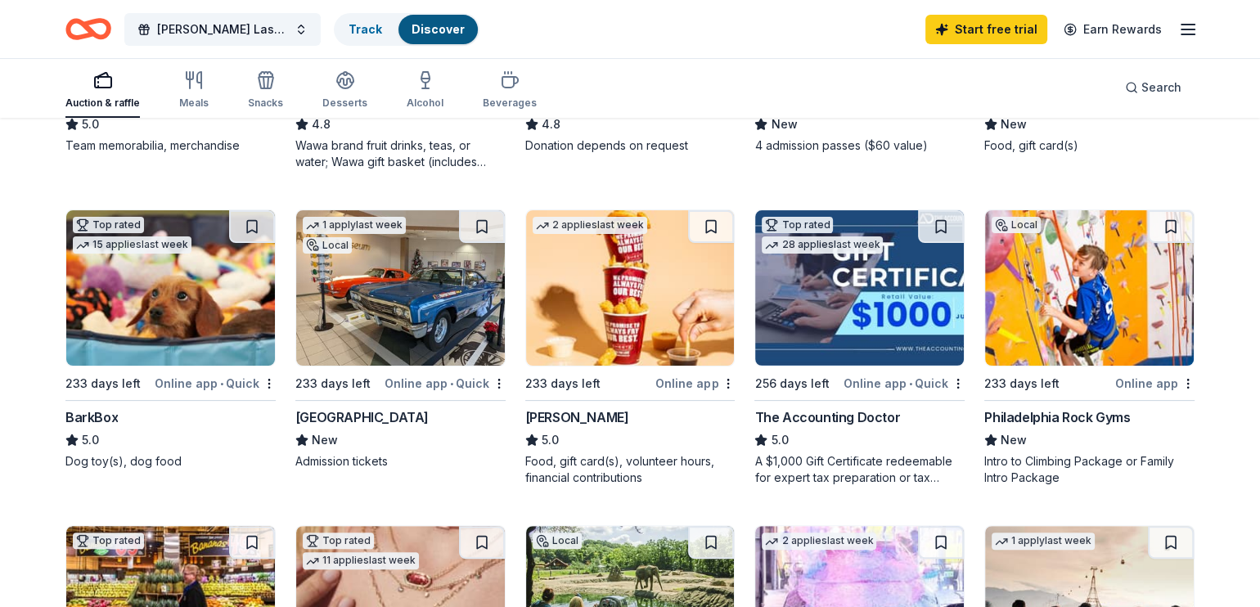
scroll to position [409, 0]
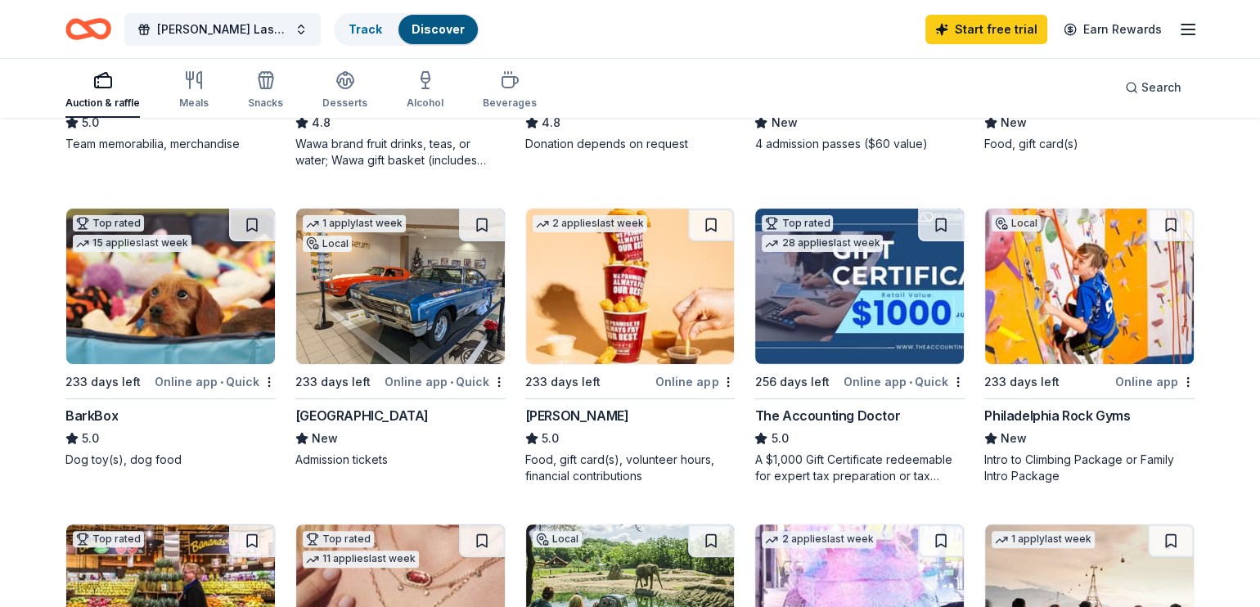
click at [697, 374] on div "Online app" at bounding box center [695, 382] width 79 height 20
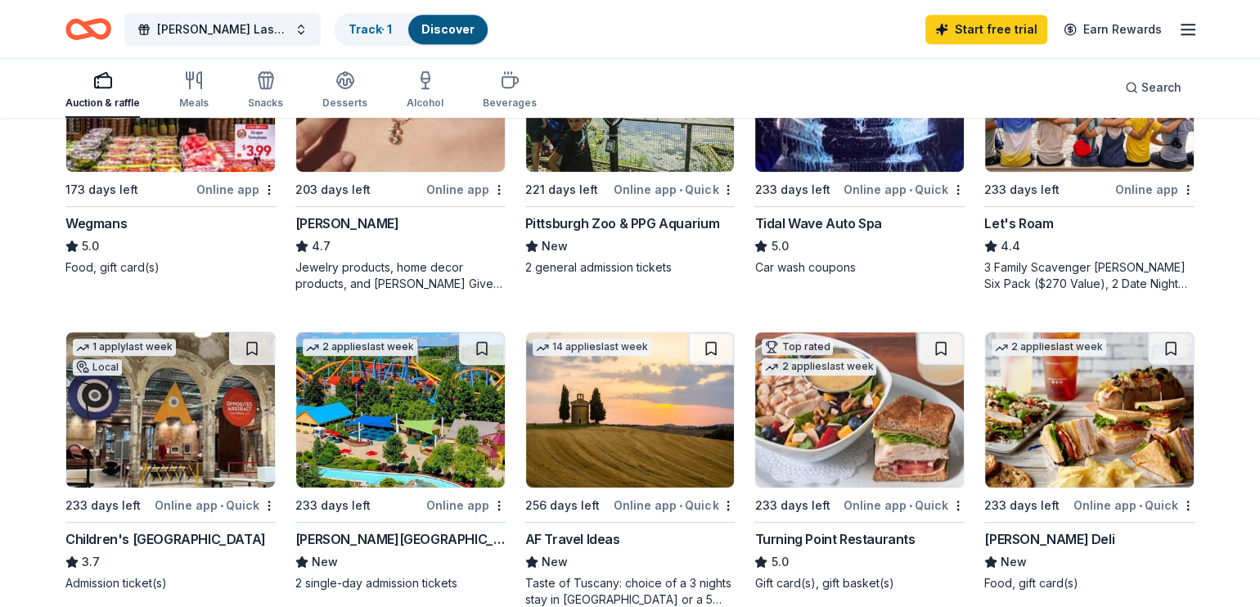
scroll to position [900, 0]
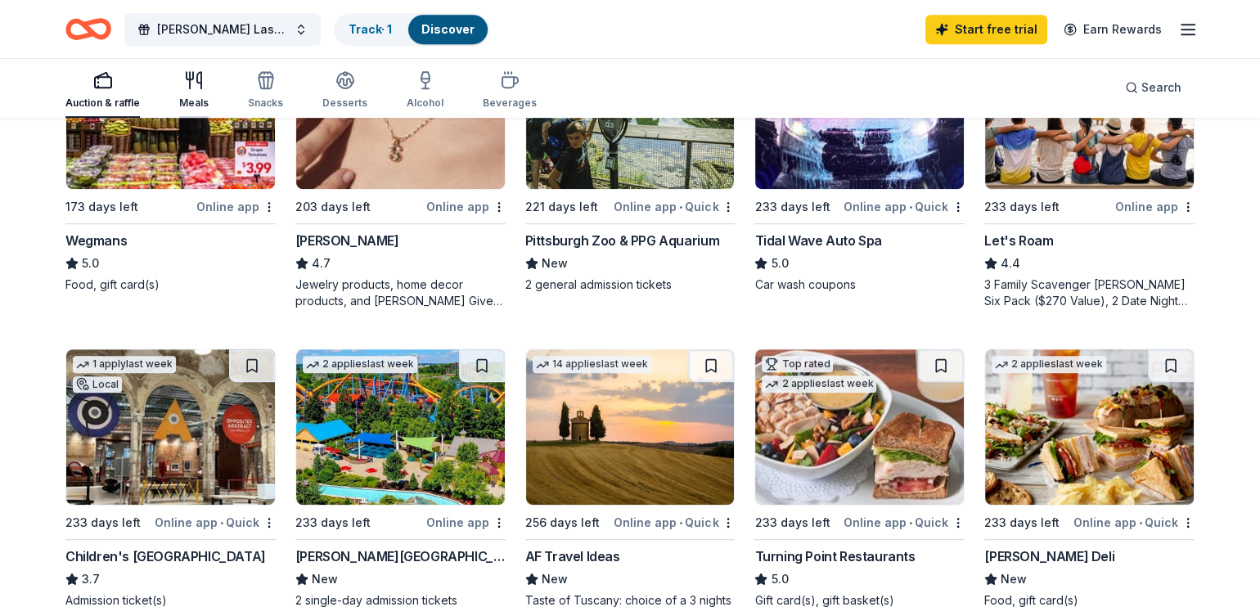
click at [193, 98] on div "Meals" at bounding box center [193, 103] width 29 height 13
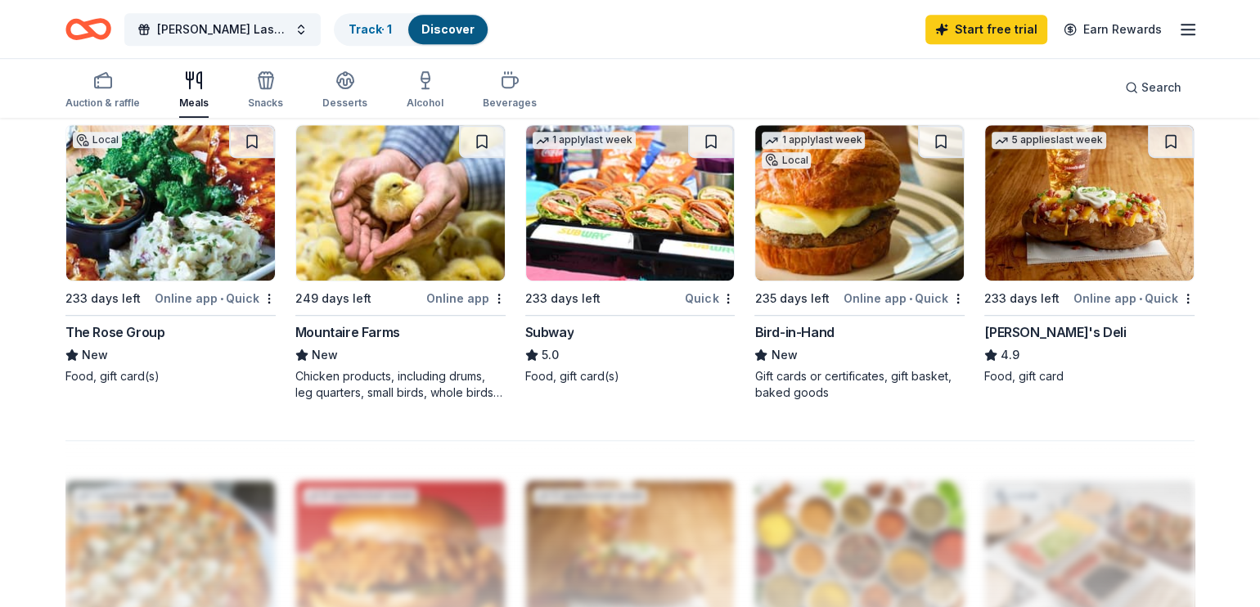
scroll to position [1228, 0]
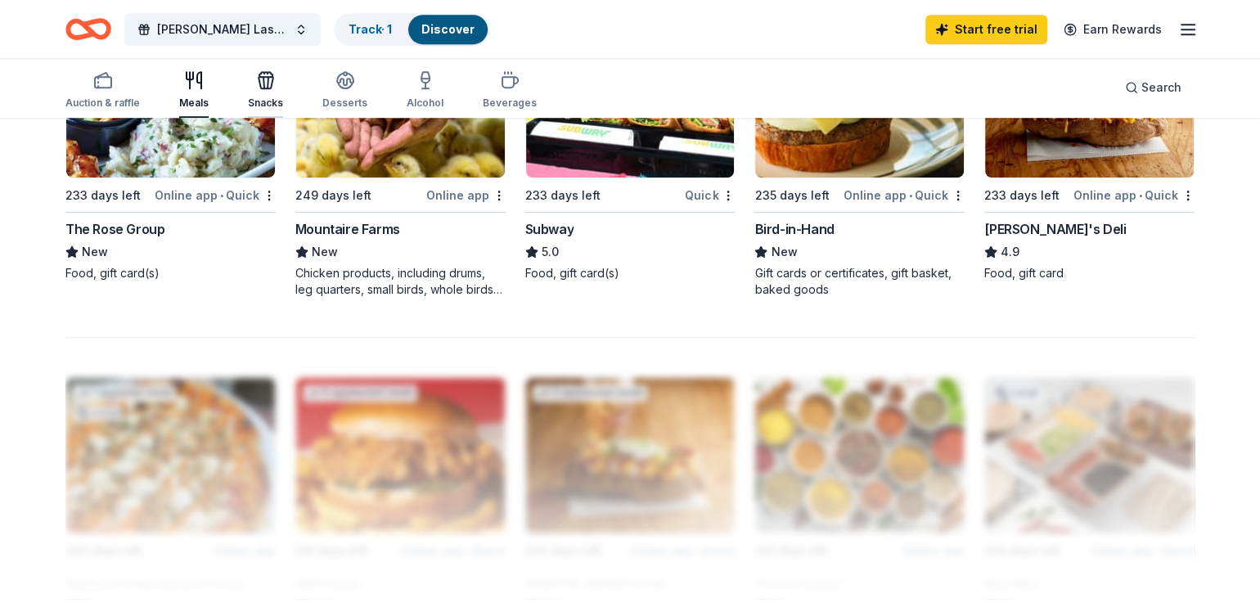
click at [257, 94] on div "Snacks" at bounding box center [265, 89] width 35 height 39
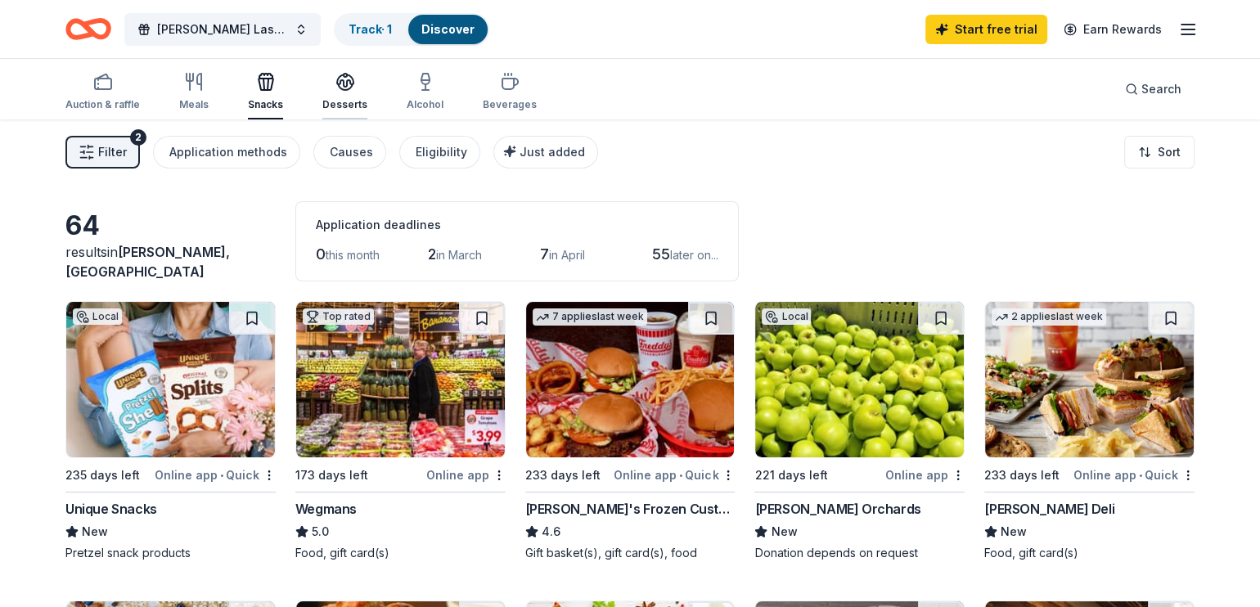
click at [349, 91] on div "Desserts" at bounding box center [344, 91] width 45 height 39
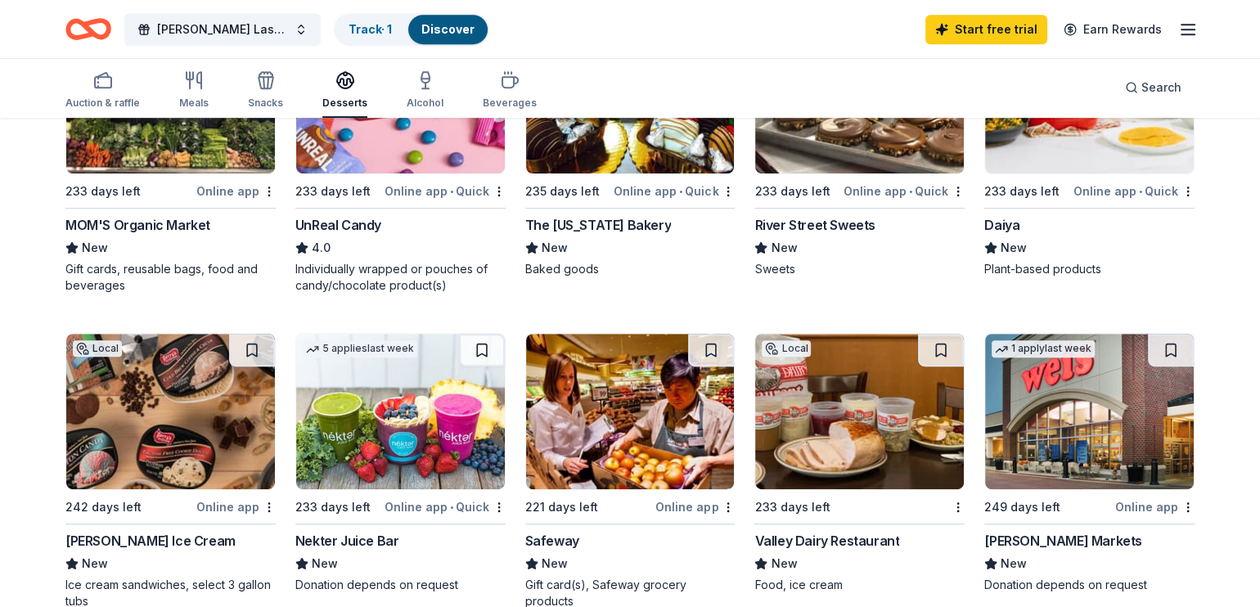
scroll to position [900, 0]
click at [501, 88] on icon "button" at bounding box center [510, 80] width 20 height 20
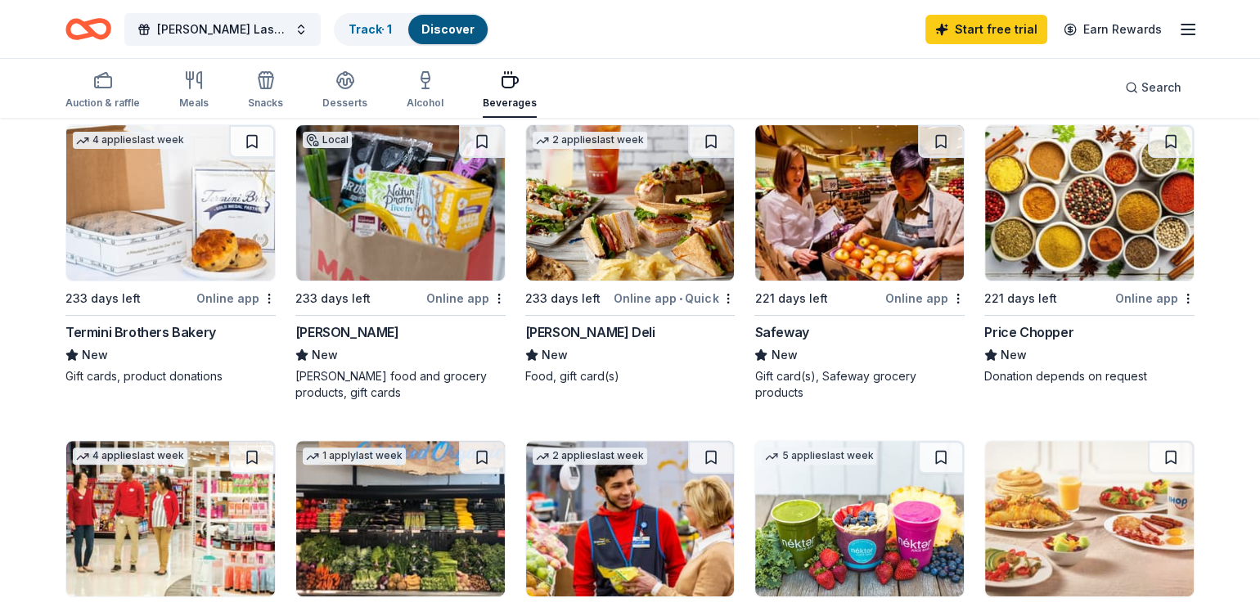
scroll to position [491, 0]
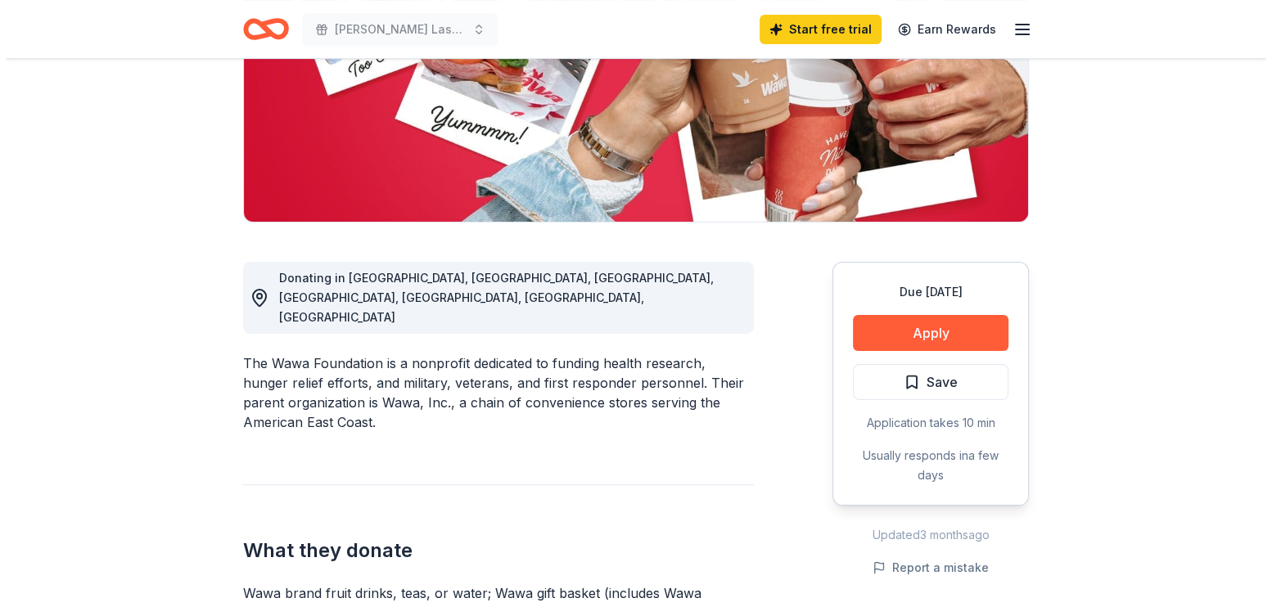
scroll to position [327, 0]
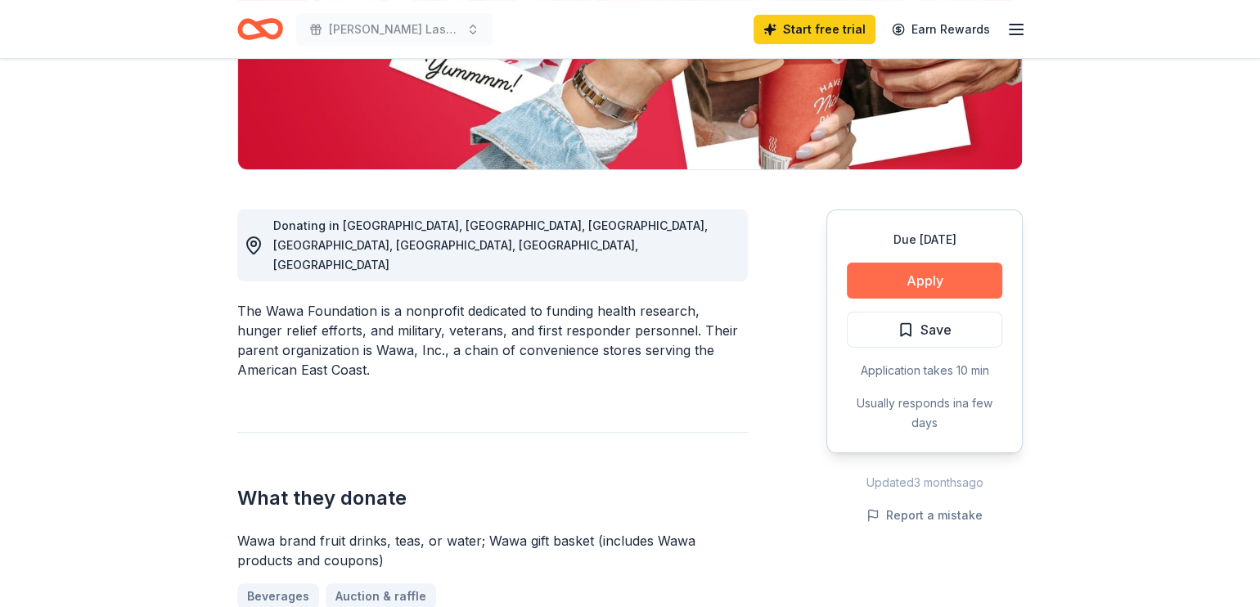
click at [924, 270] on button "Apply" at bounding box center [925, 281] width 156 height 36
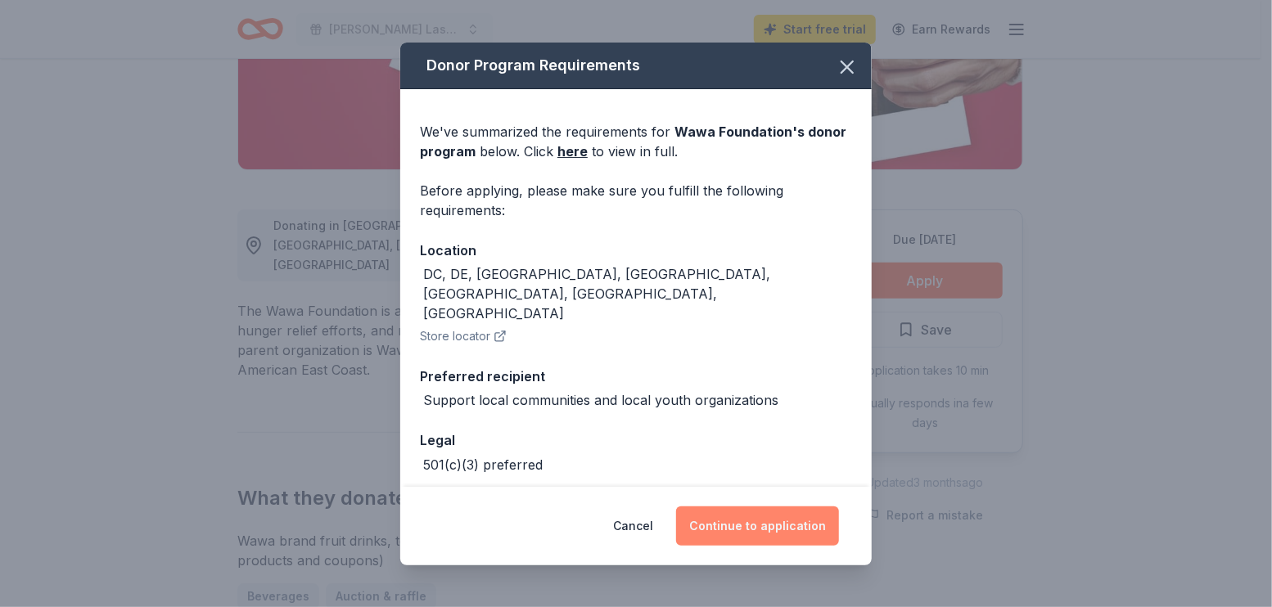
click at [773, 527] on button "Continue to application" at bounding box center [757, 526] width 163 height 39
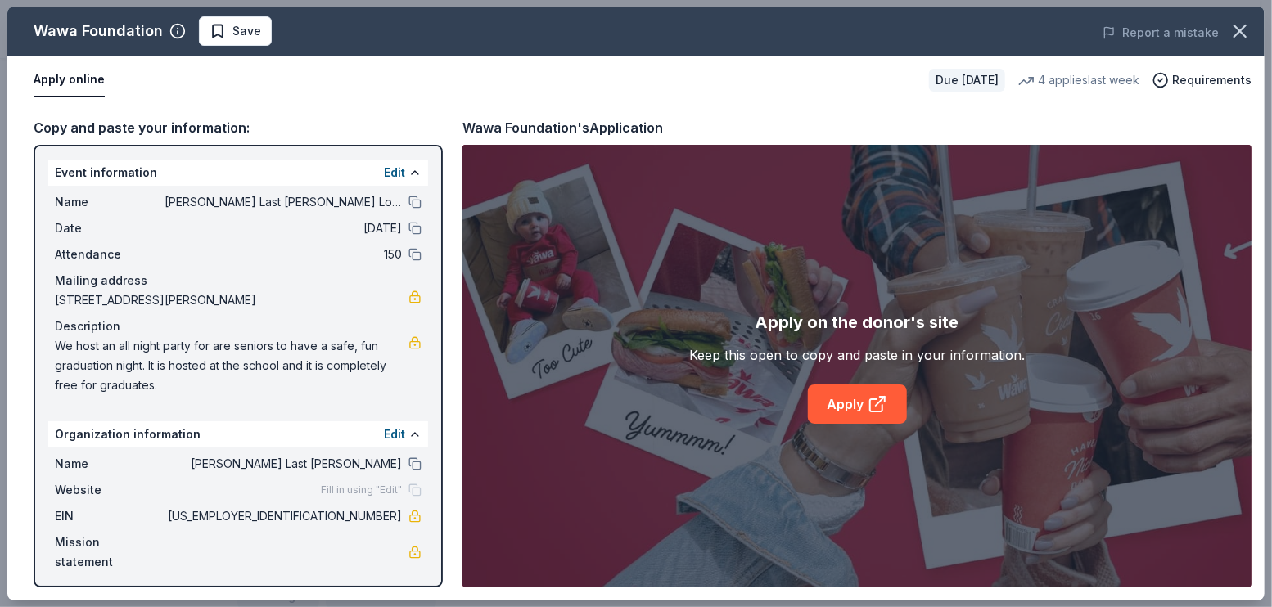
click at [408, 169] on div "Edit" at bounding box center [403, 173] width 38 height 20
click at [413, 171] on button at bounding box center [414, 172] width 13 height 13
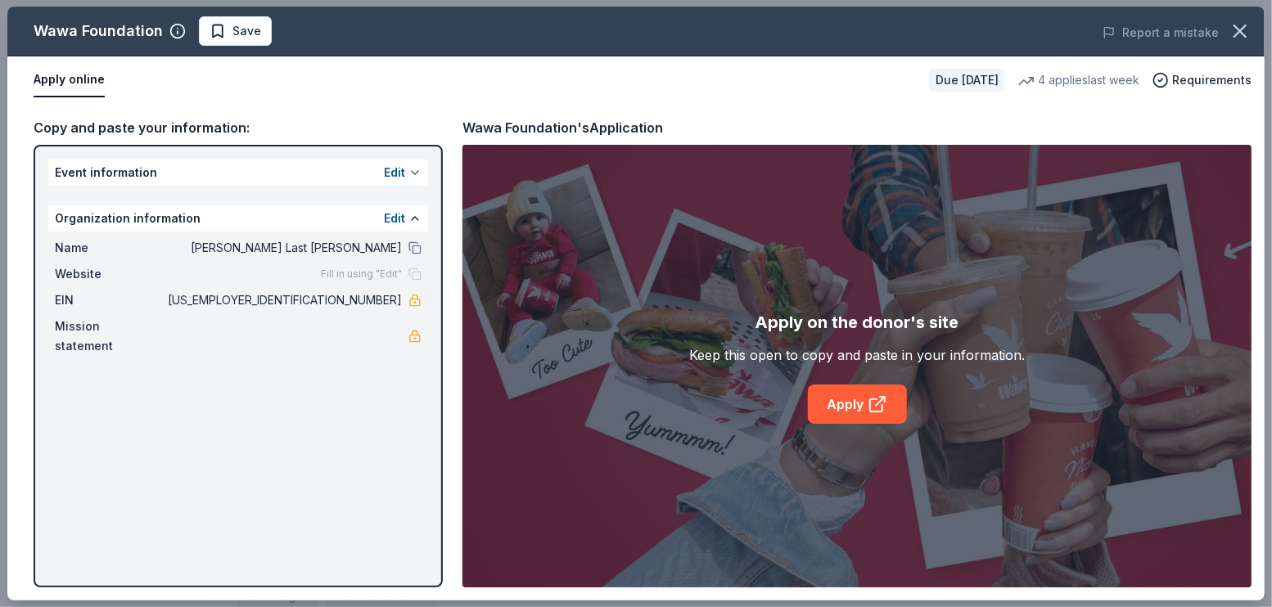
click at [413, 171] on button at bounding box center [414, 172] width 13 height 13
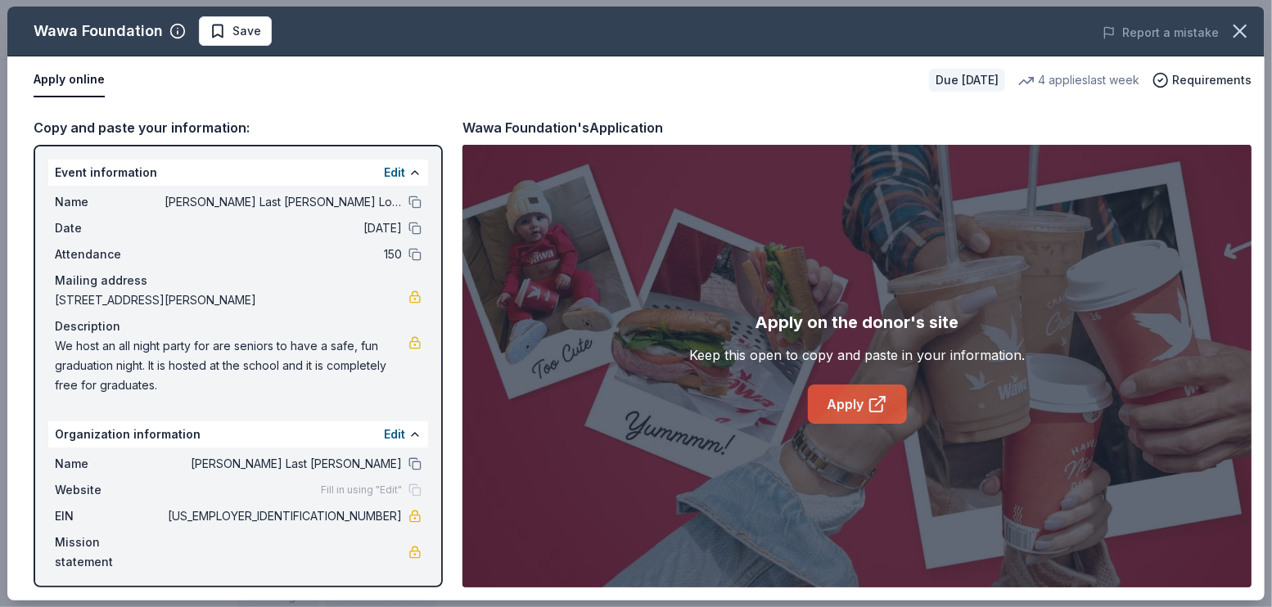
click at [854, 392] on link "Apply" at bounding box center [857, 404] width 99 height 39
click at [866, 399] on link "Apply" at bounding box center [857, 404] width 99 height 39
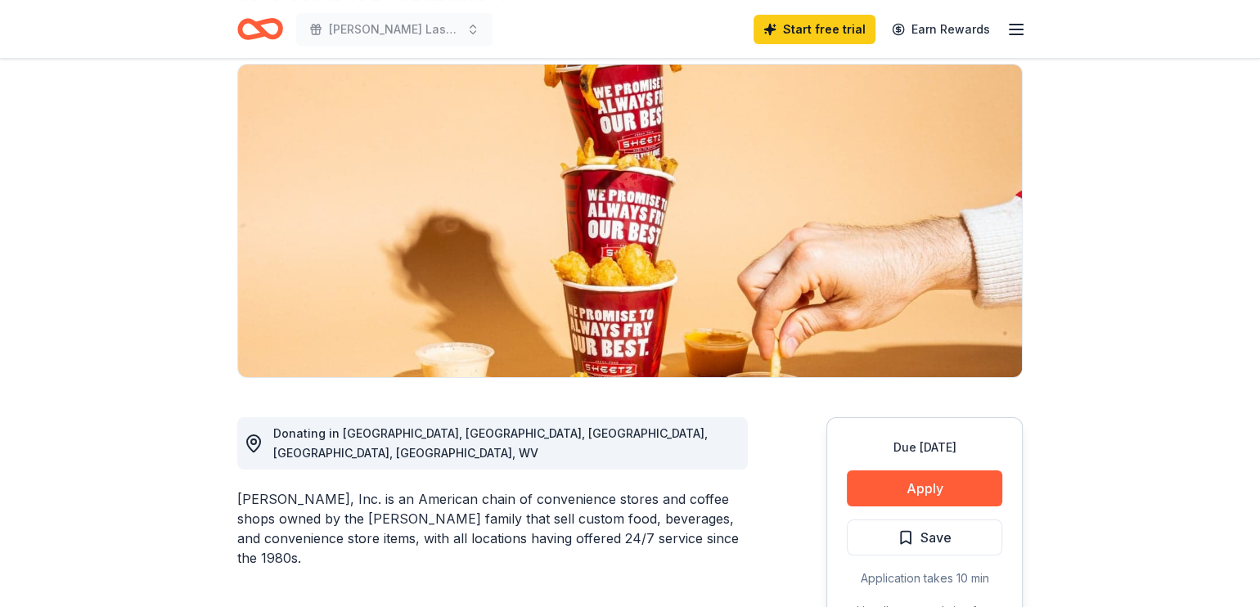
scroll to position [164, 0]
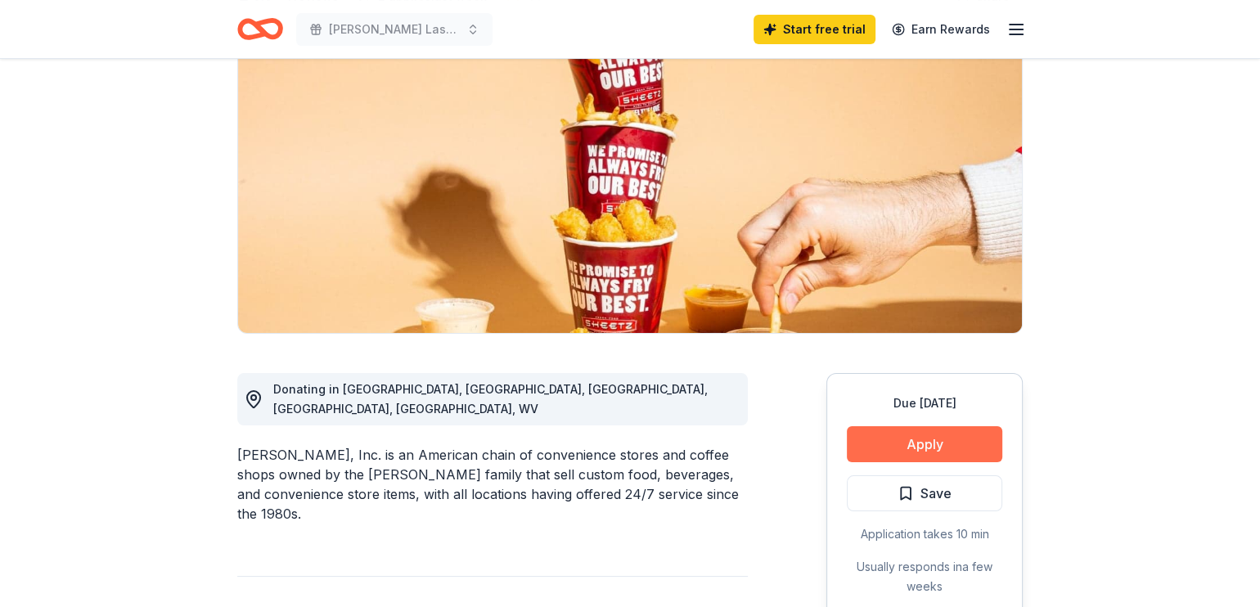
click at [873, 447] on button "Apply" at bounding box center [925, 444] width 156 height 36
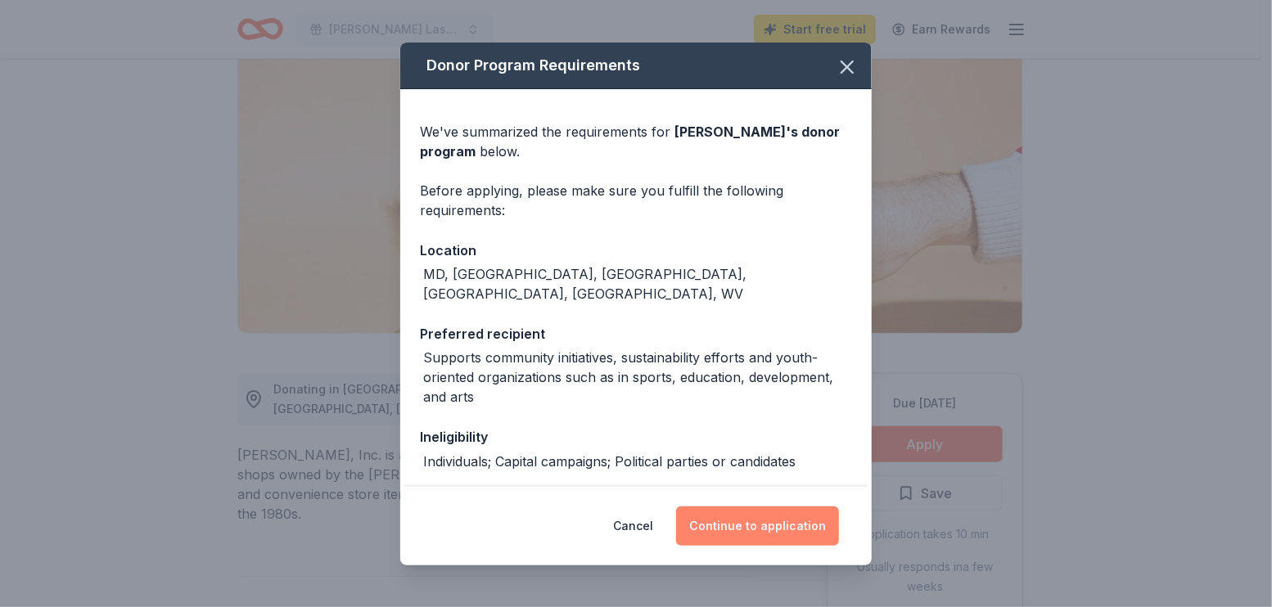
click at [794, 525] on button "Continue to application" at bounding box center [757, 526] width 163 height 39
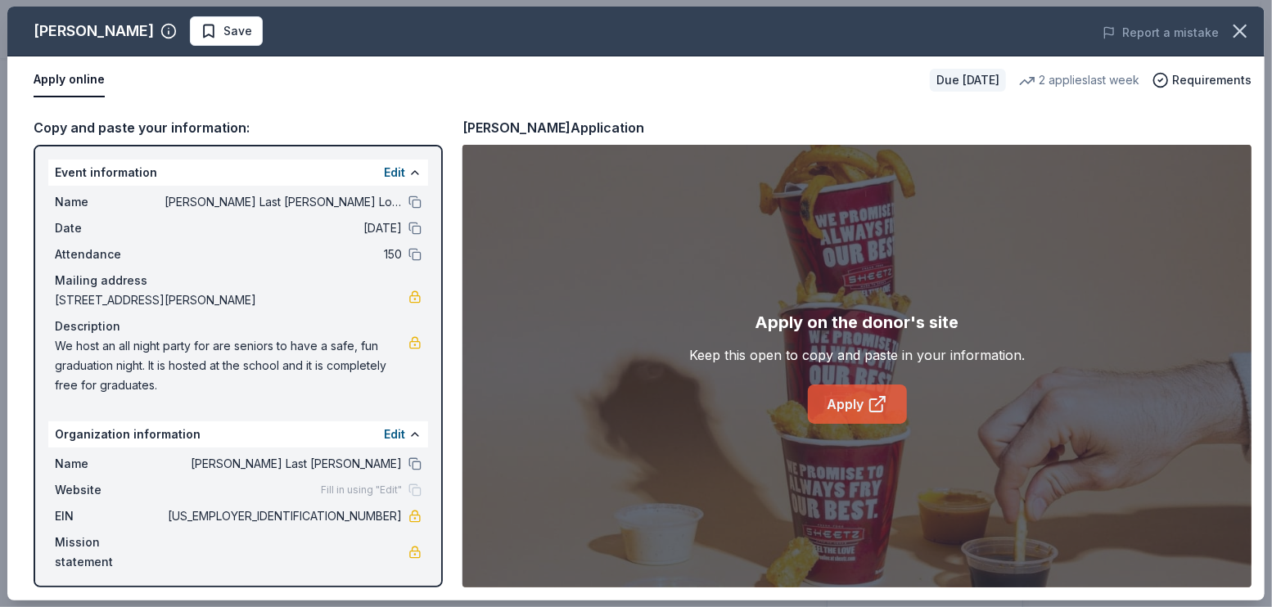
click at [850, 400] on link "Apply" at bounding box center [857, 404] width 99 height 39
click at [223, 36] on span "Save" at bounding box center [237, 31] width 29 height 20
click at [1241, 25] on icon "button" at bounding box center [1240, 31] width 23 height 23
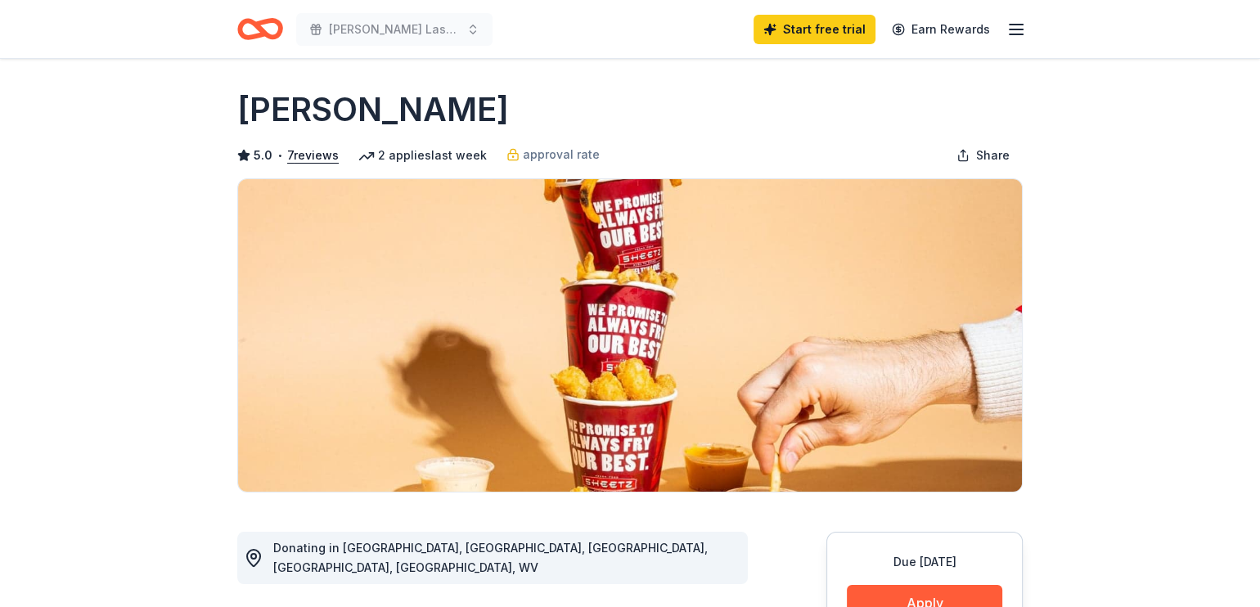
scroll to position [0, 0]
